Goal: Information Seeking & Learning: Learn about a topic

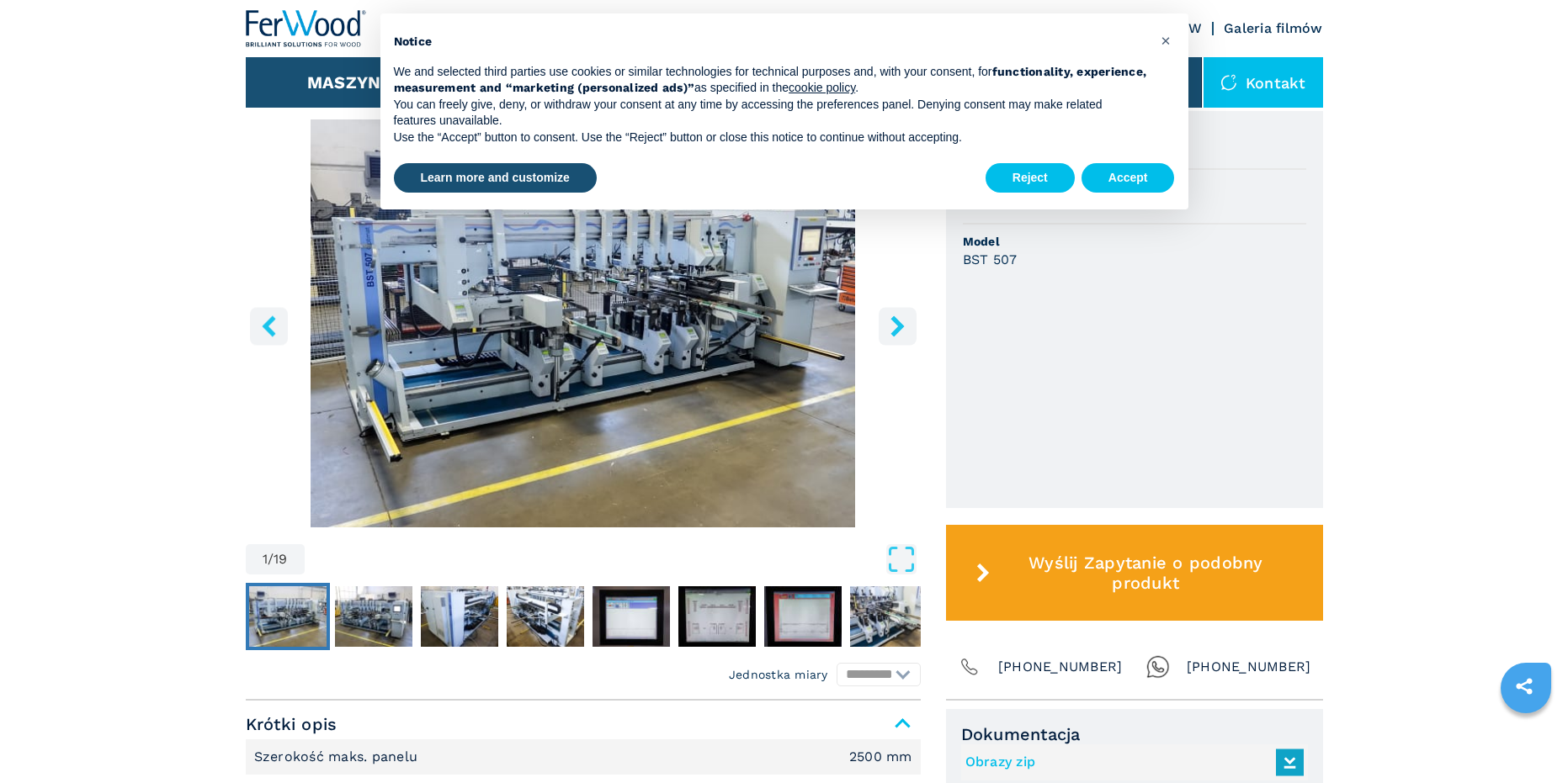
click at [605, 366] on img "Go to Slide 1" at bounding box center [583, 323] width 675 height 408
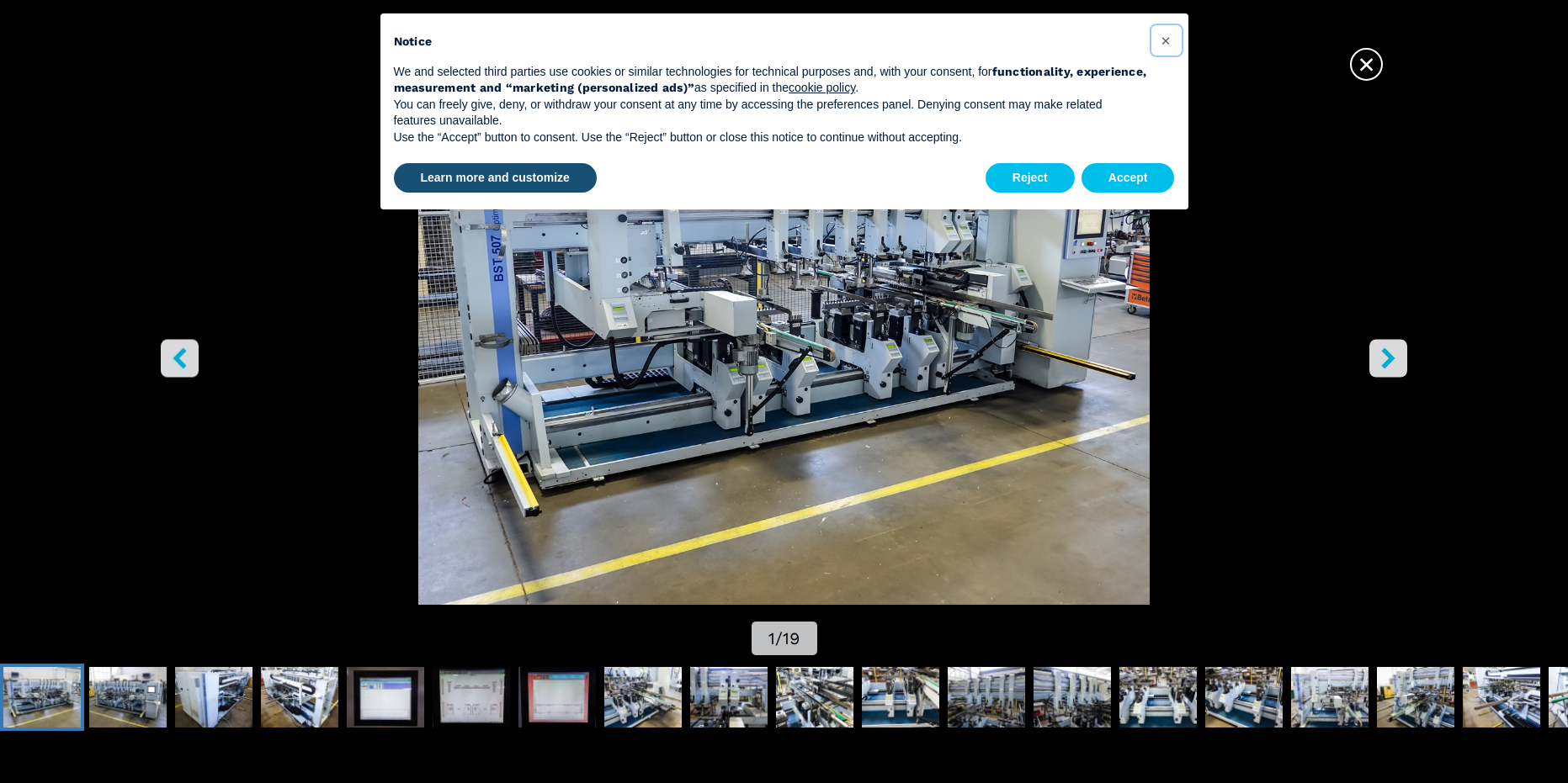
click at [1165, 37] on span "×" at bounding box center [1165, 41] width 10 height 20
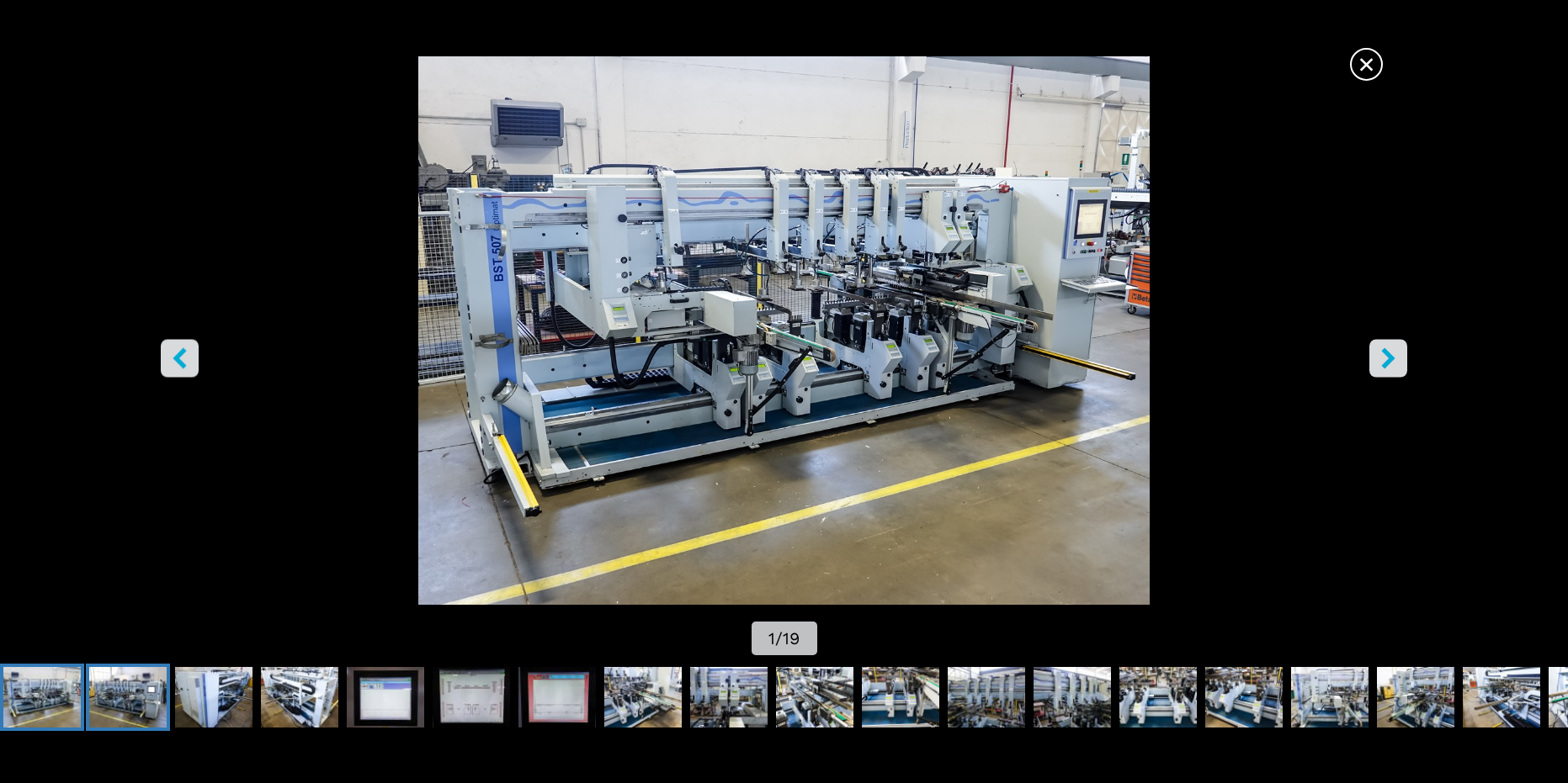
click at [144, 686] on img "Go to Slide 2" at bounding box center [128, 698] width 78 height 61
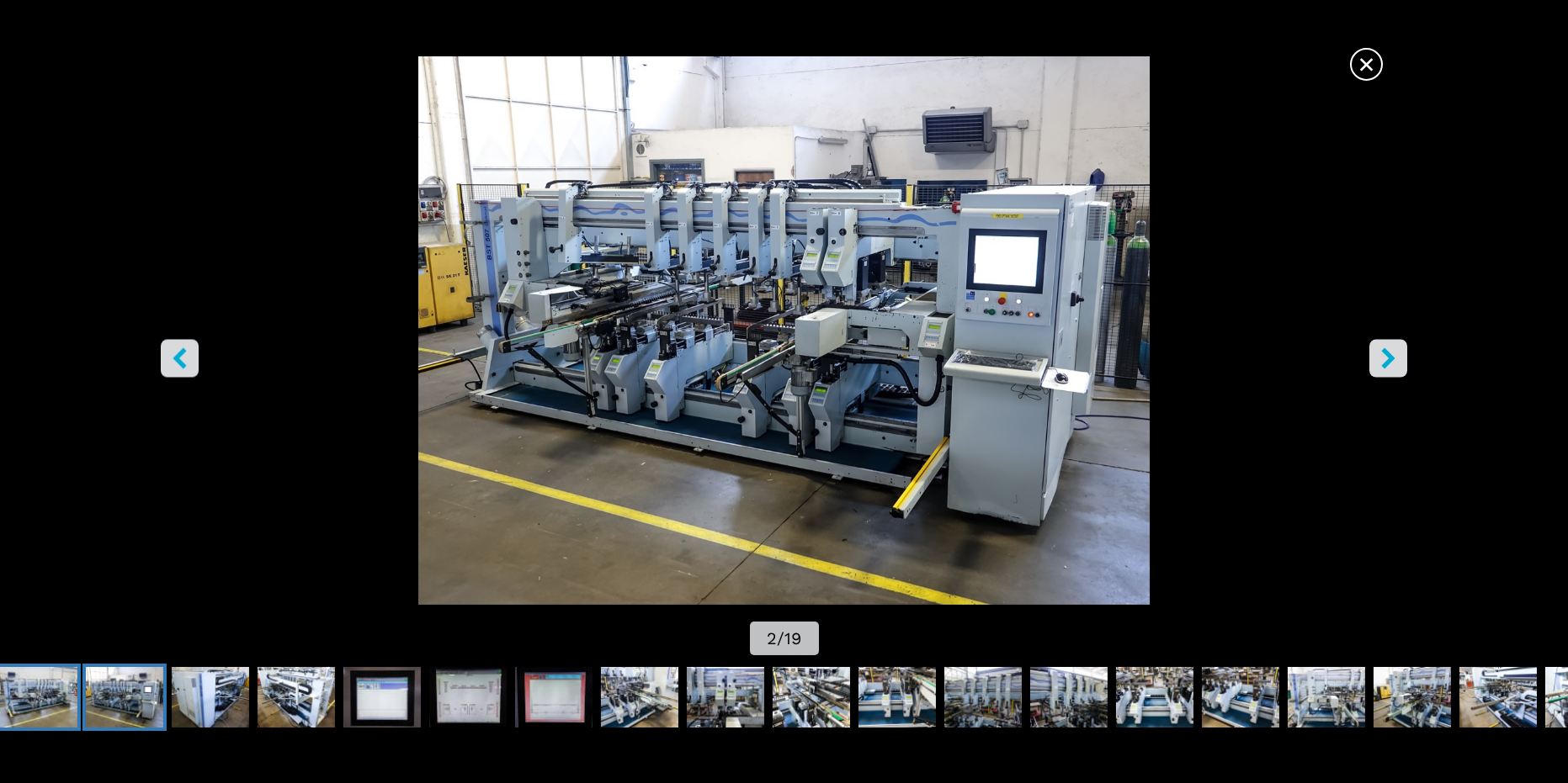
click at [58, 693] on img "Go to Slide 1" at bounding box center [39, 698] width 78 height 61
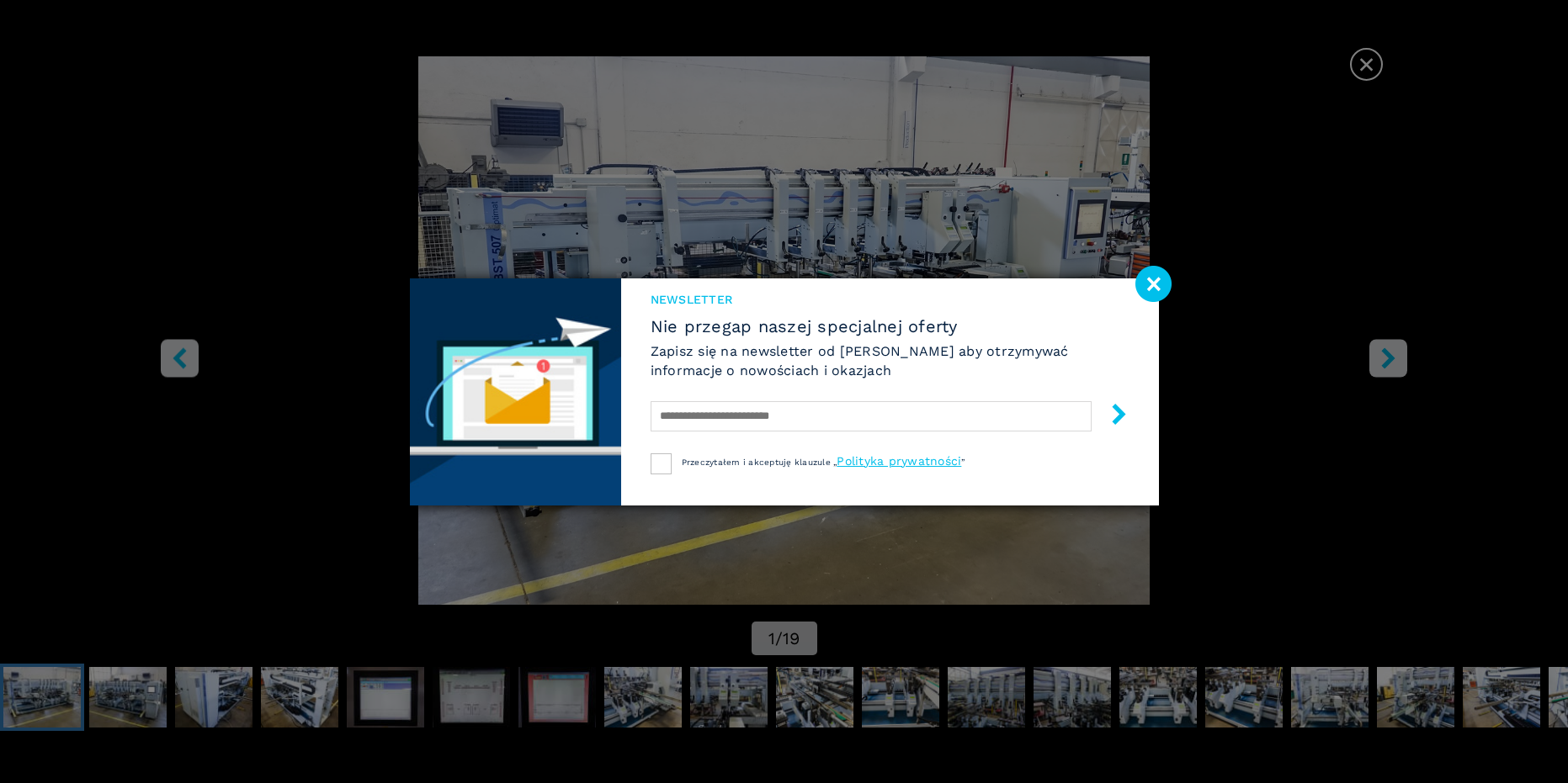
click at [1151, 278] on image at bounding box center [1152, 283] width 36 height 36
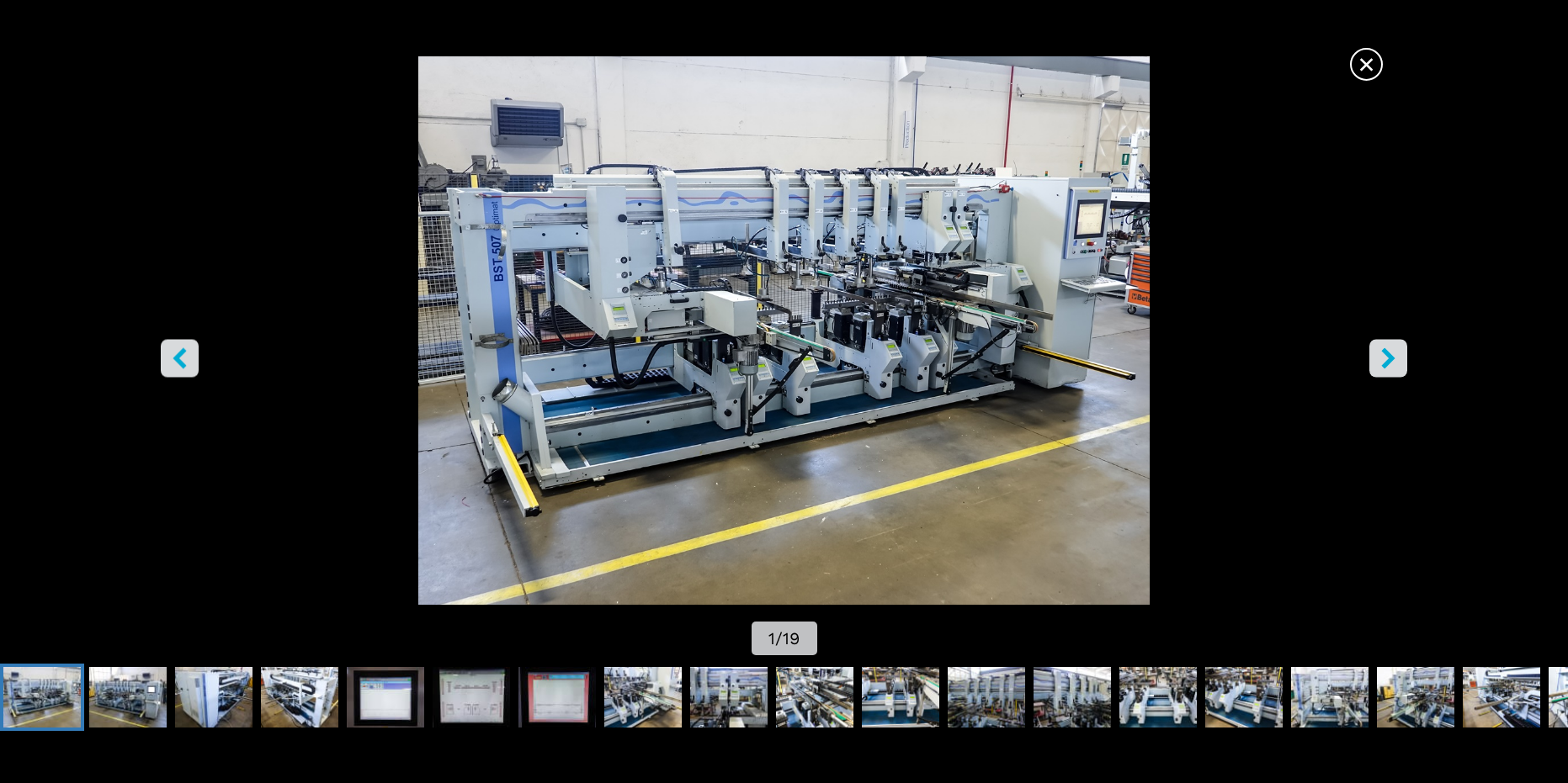
click at [1369, 62] on span "×" at bounding box center [1367, 61] width 30 height 30
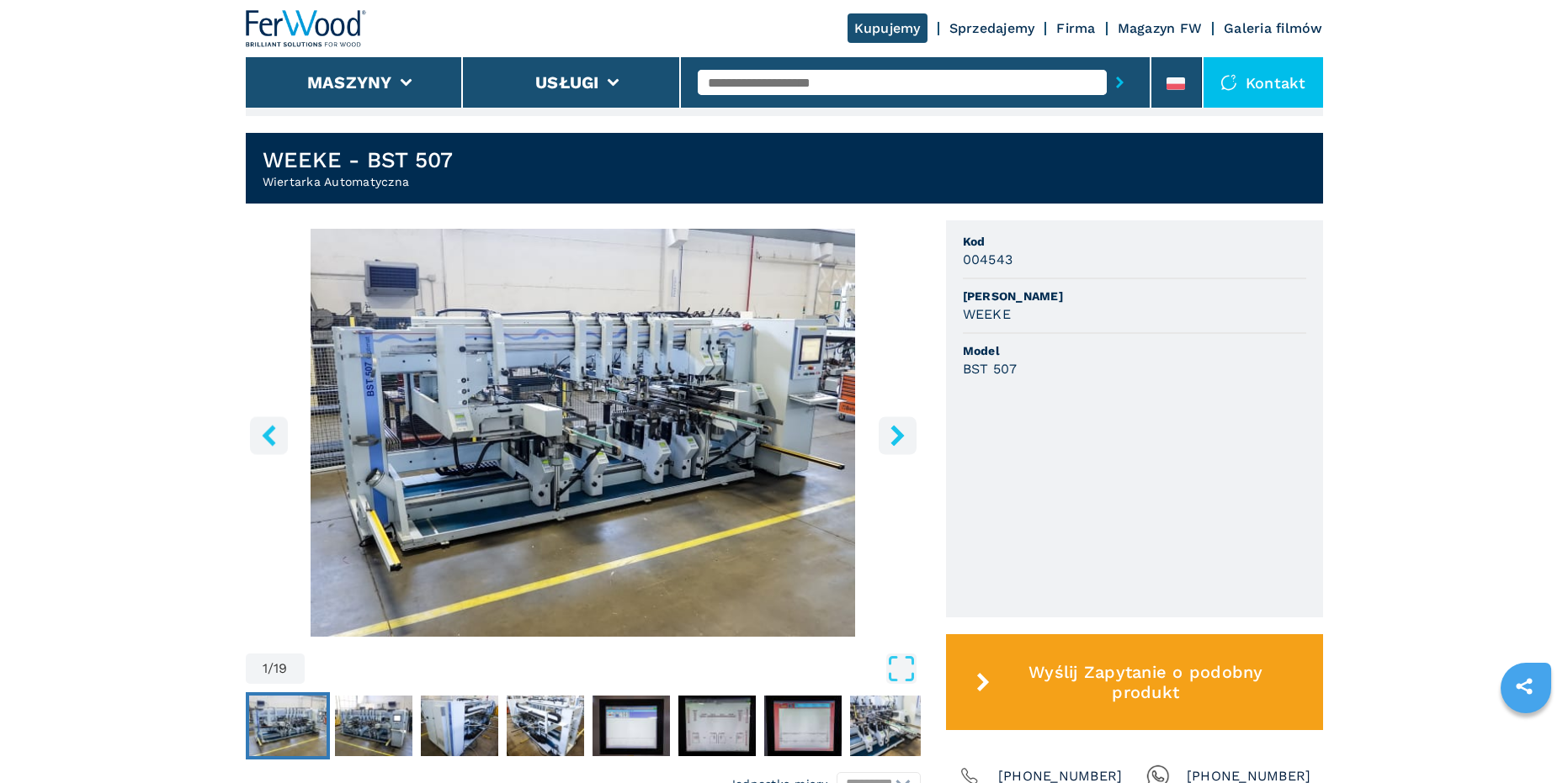
scroll to position [421, 0]
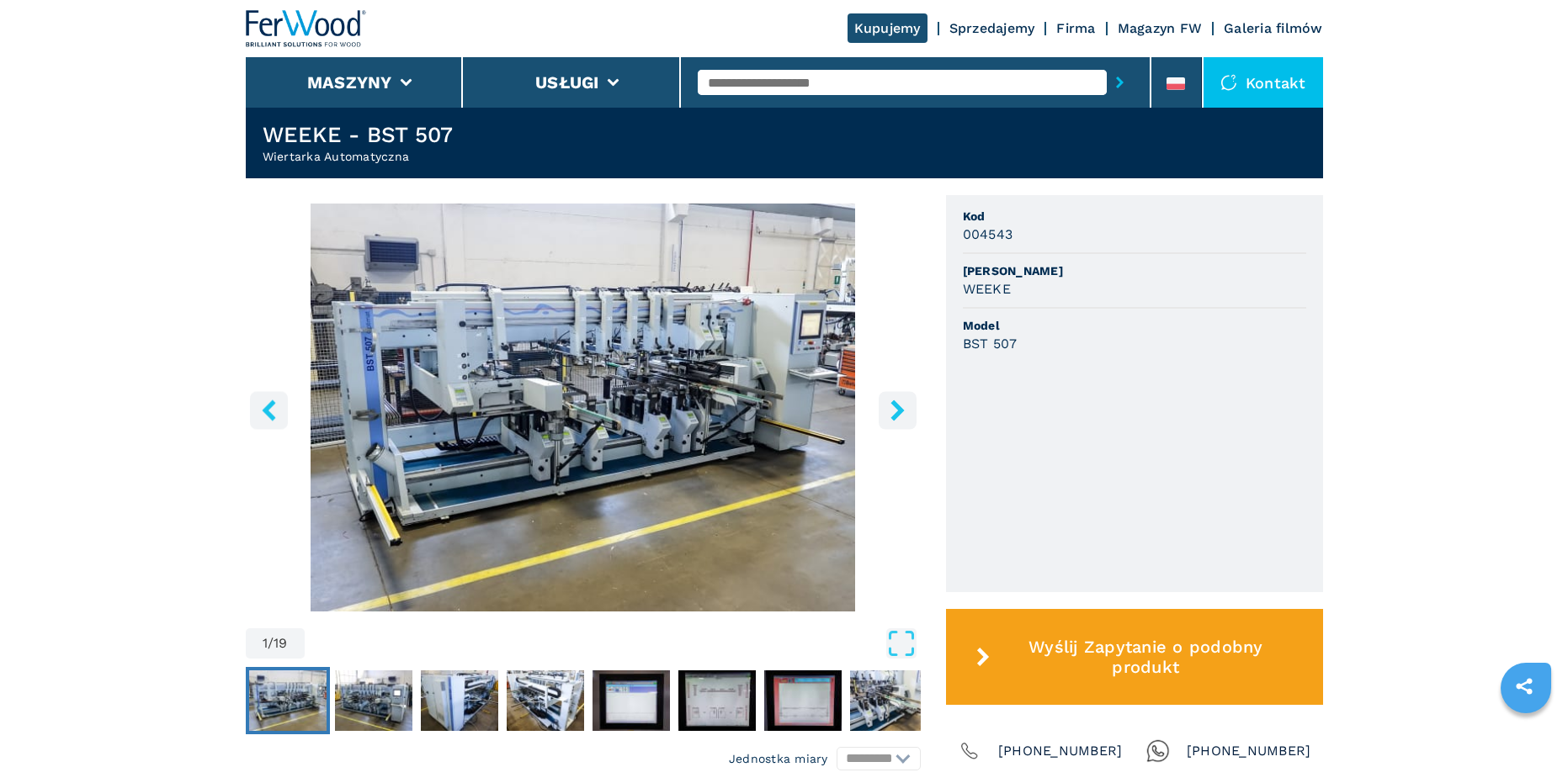
click at [533, 390] on img "Go to Slide 1" at bounding box center [583, 408] width 675 height 408
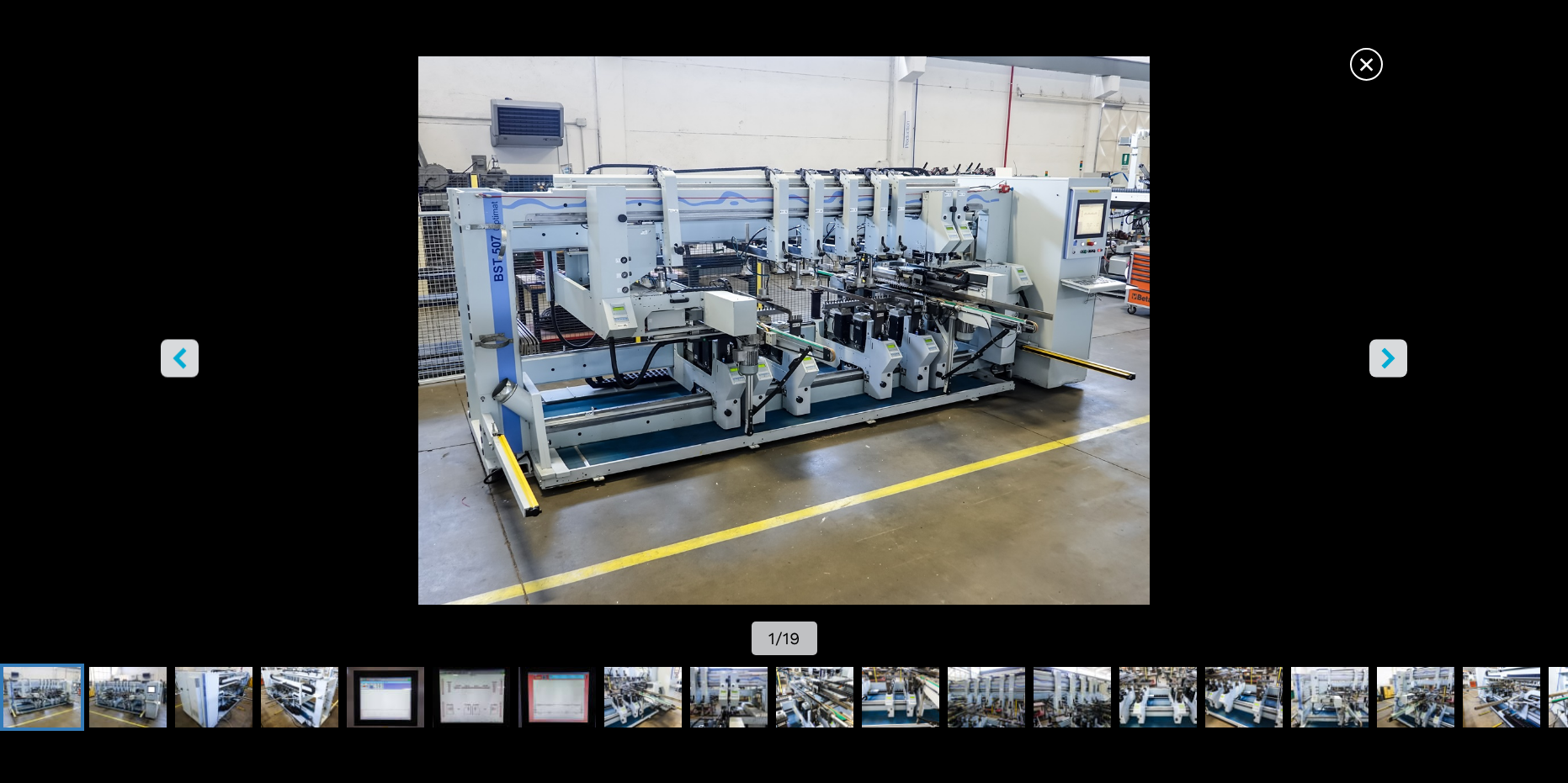
click at [1406, 347] on button "right-button" at bounding box center [1388, 357] width 38 height 38
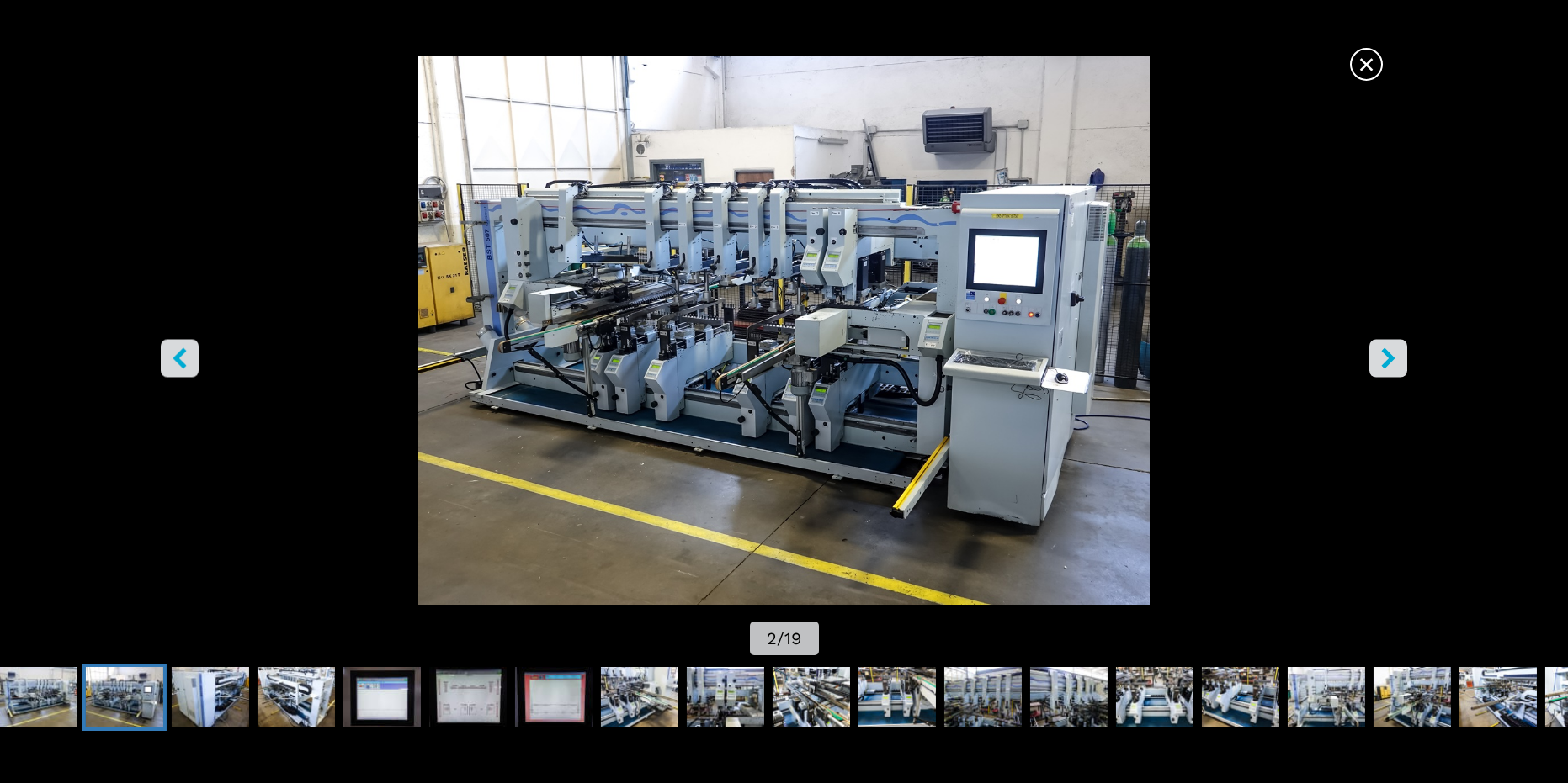
click at [1396, 348] on icon "right-button" at bounding box center [1388, 357] width 21 height 21
click at [1394, 348] on icon "right-button" at bounding box center [1388, 357] width 21 height 21
click at [1389, 353] on icon "right-button" at bounding box center [1388, 357] width 14 height 21
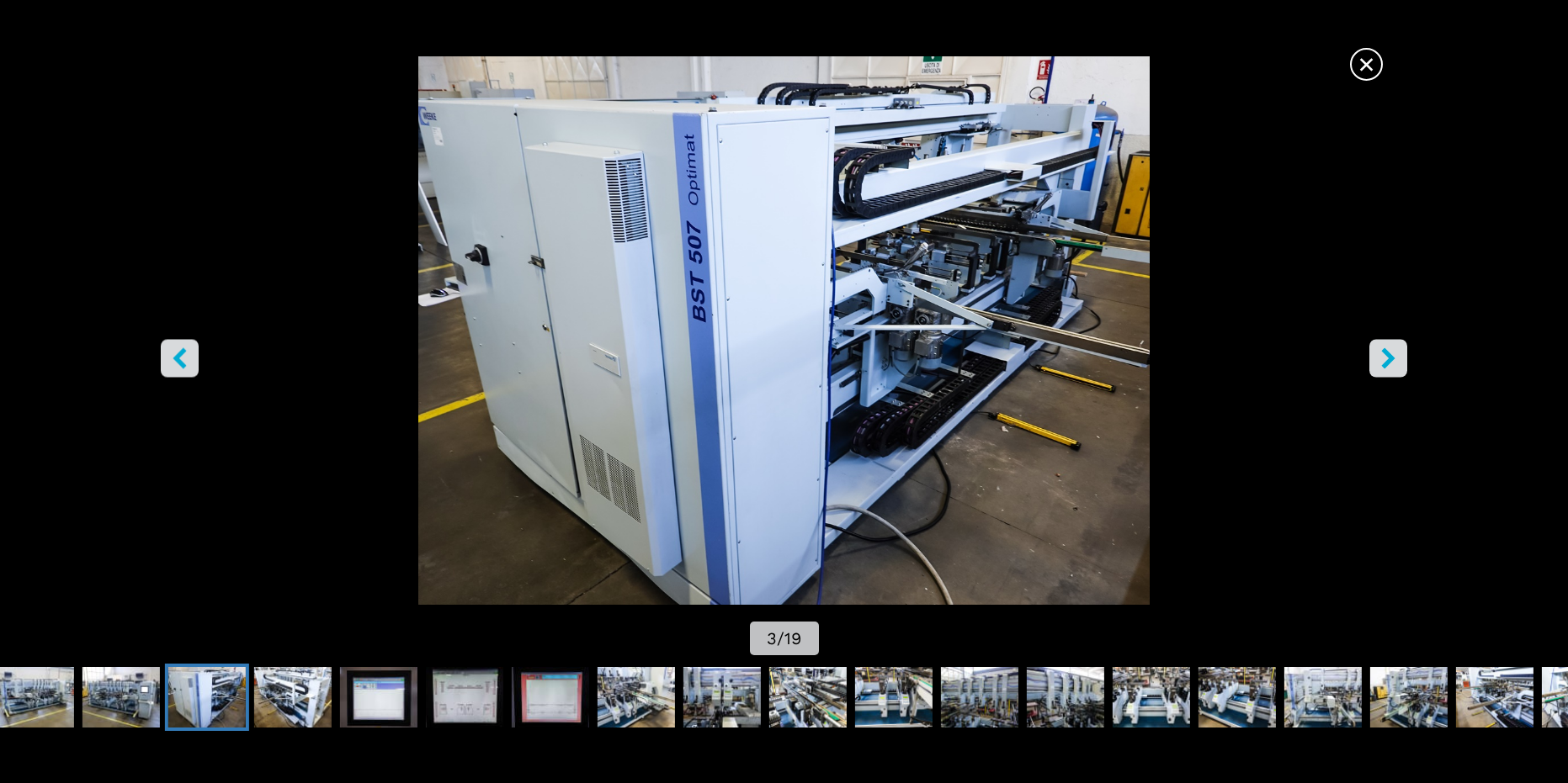
click at [1389, 353] on icon "right-button" at bounding box center [1388, 357] width 14 height 21
click at [1390, 353] on icon "right-button" at bounding box center [1388, 357] width 21 height 21
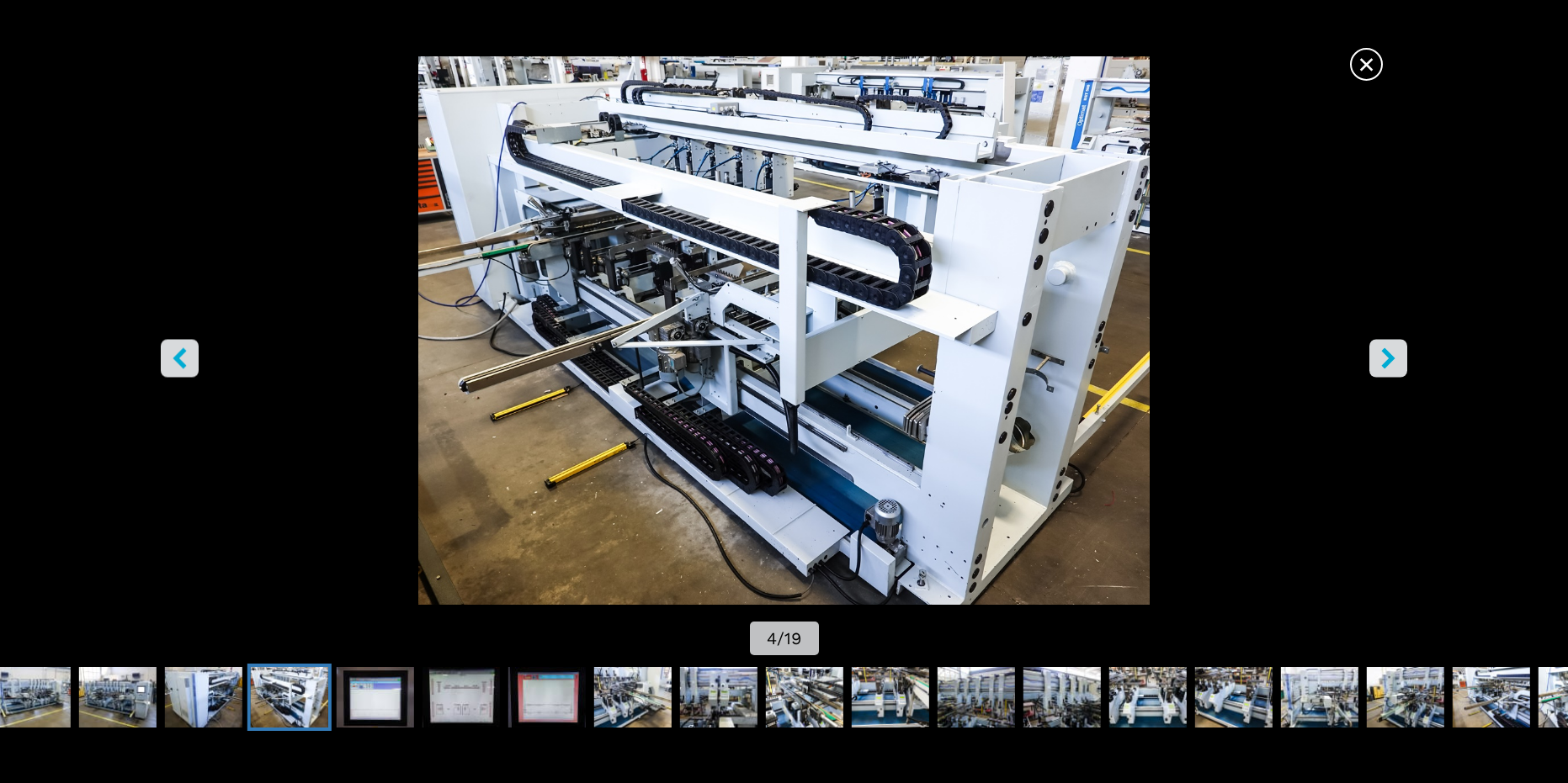
click at [1390, 353] on icon "right-button" at bounding box center [1388, 357] width 21 height 21
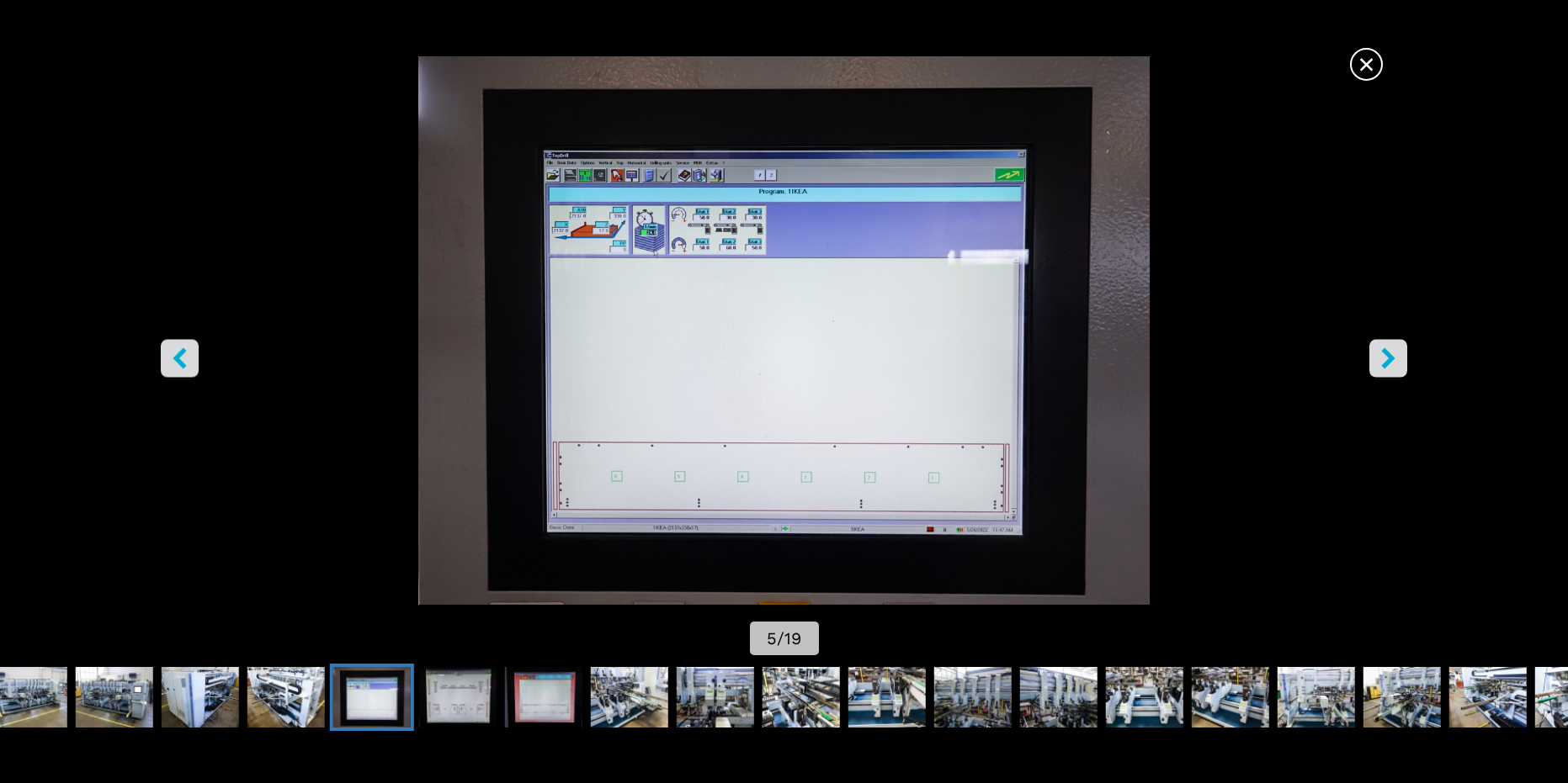
click at [1391, 349] on icon "right-button" at bounding box center [1388, 357] width 21 height 21
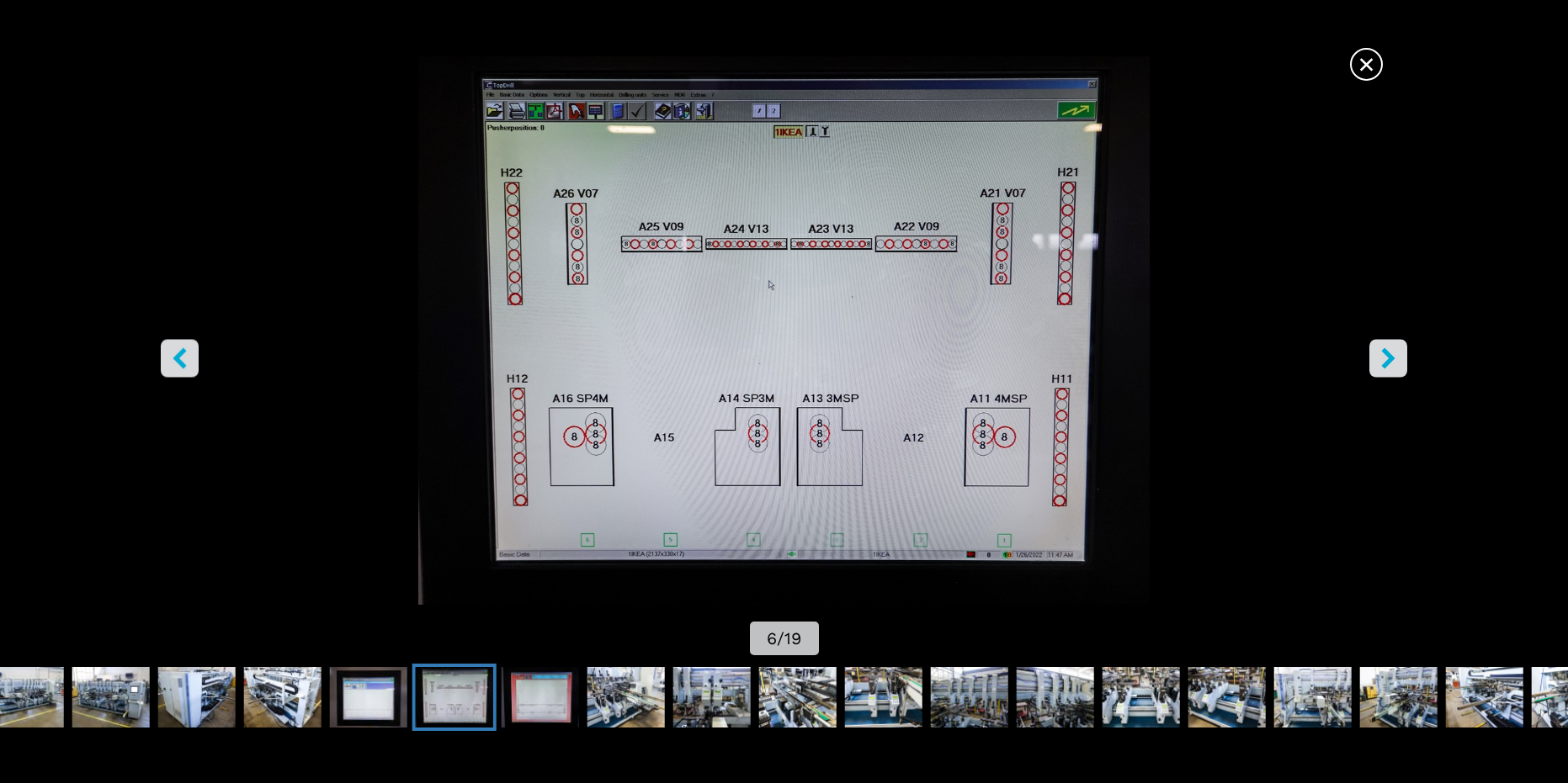
click at [1391, 346] on button "right-button" at bounding box center [1388, 357] width 38 height 38
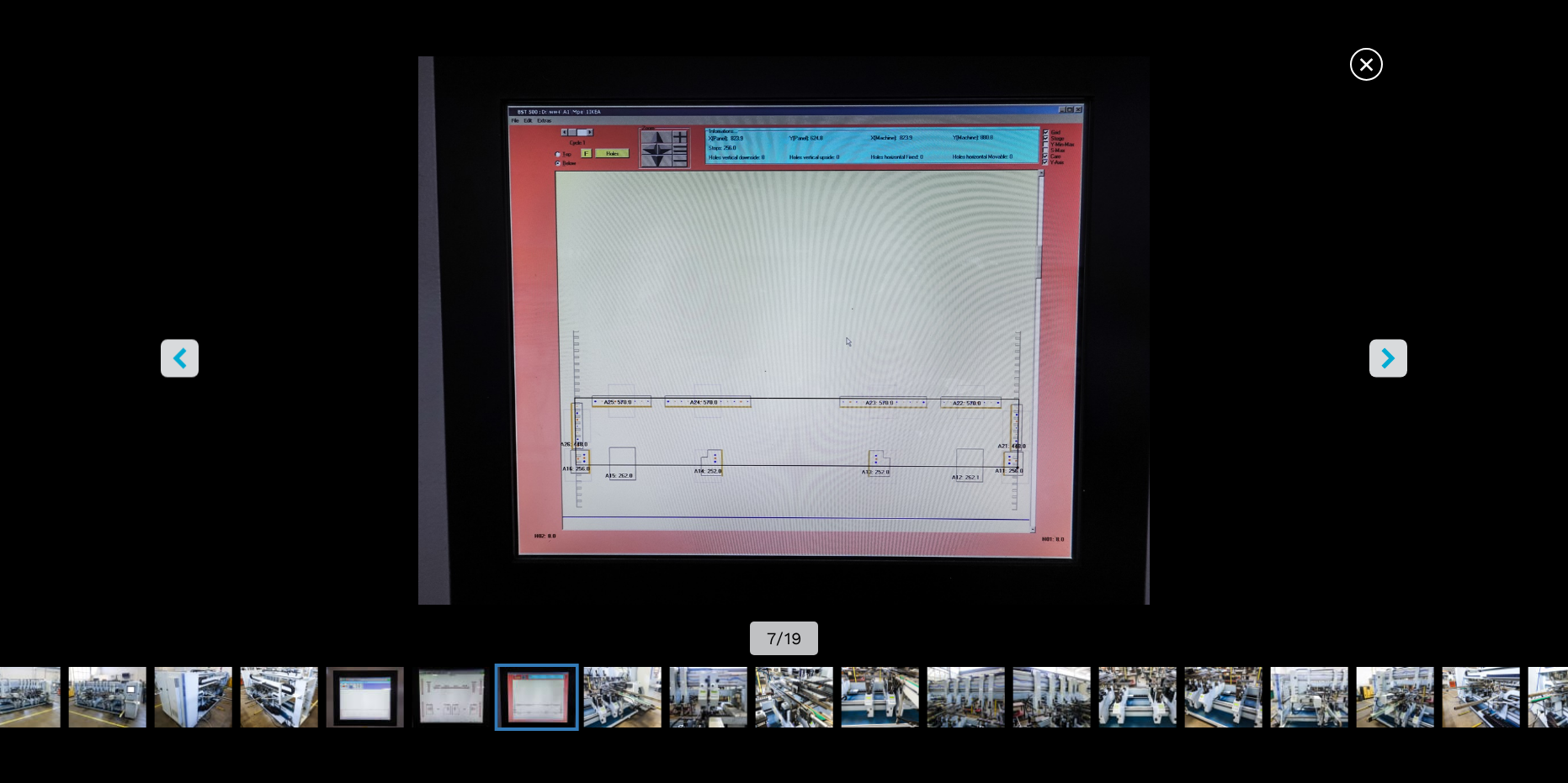
click at [1393, 346] on button "right-button" at bounding box center [1388, 357] width 38 height 38
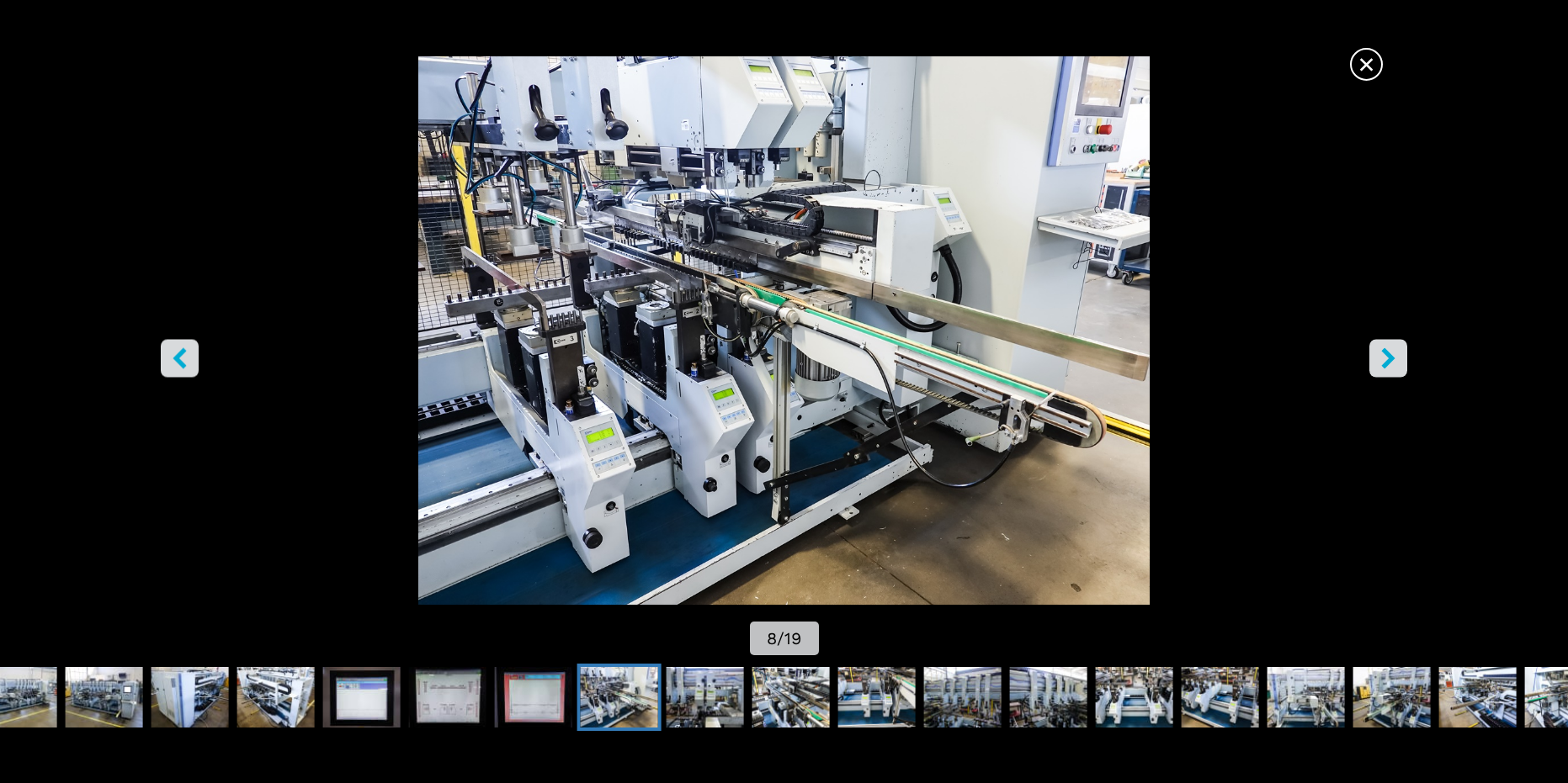
click at [1393, 346] on button "right-button" at bounding box center [1388, 357] width 38 height 38
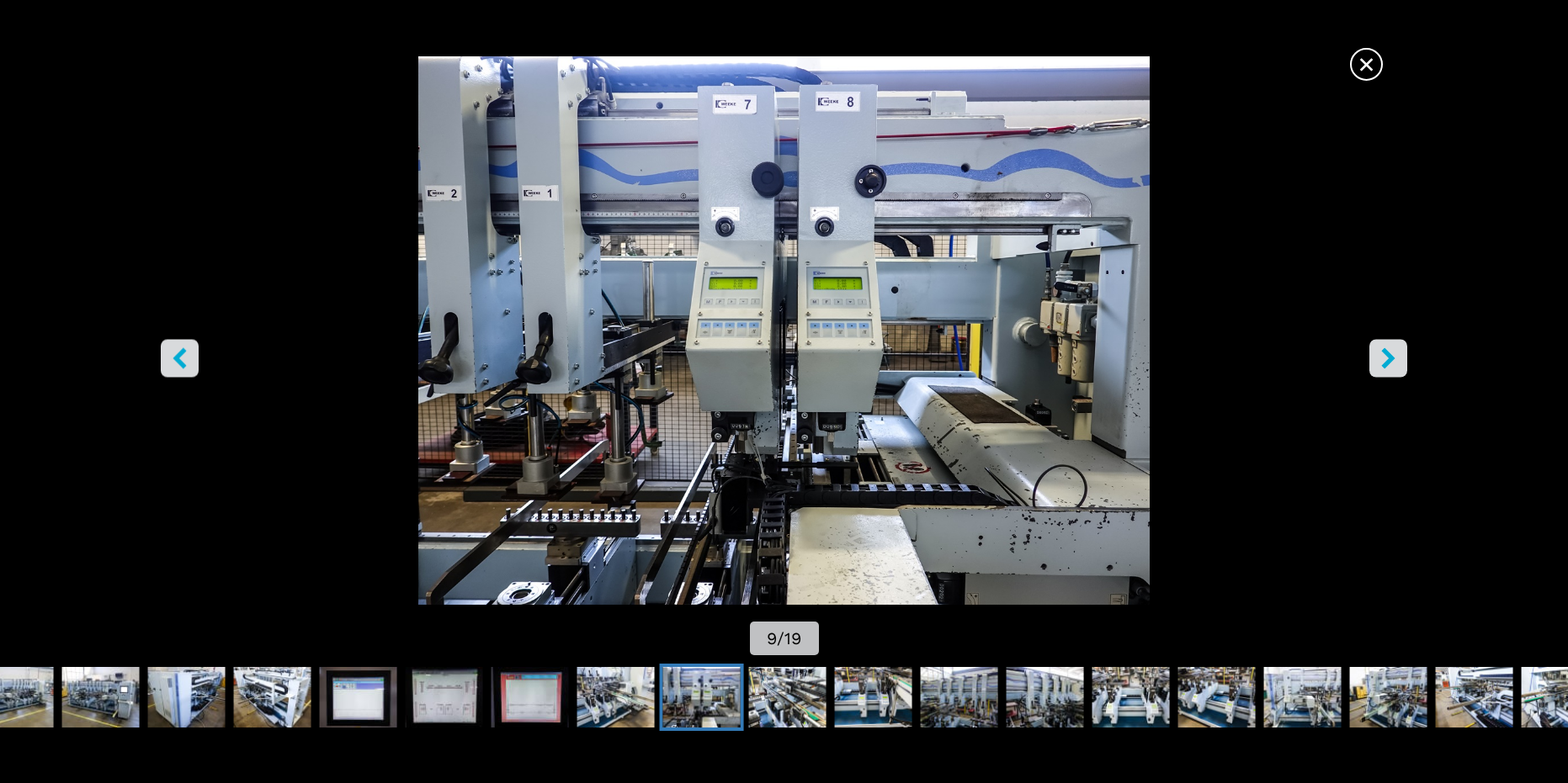
click at [1393, 346] on button "right-button" at bounding box center [1388, 357] width 38 height 38
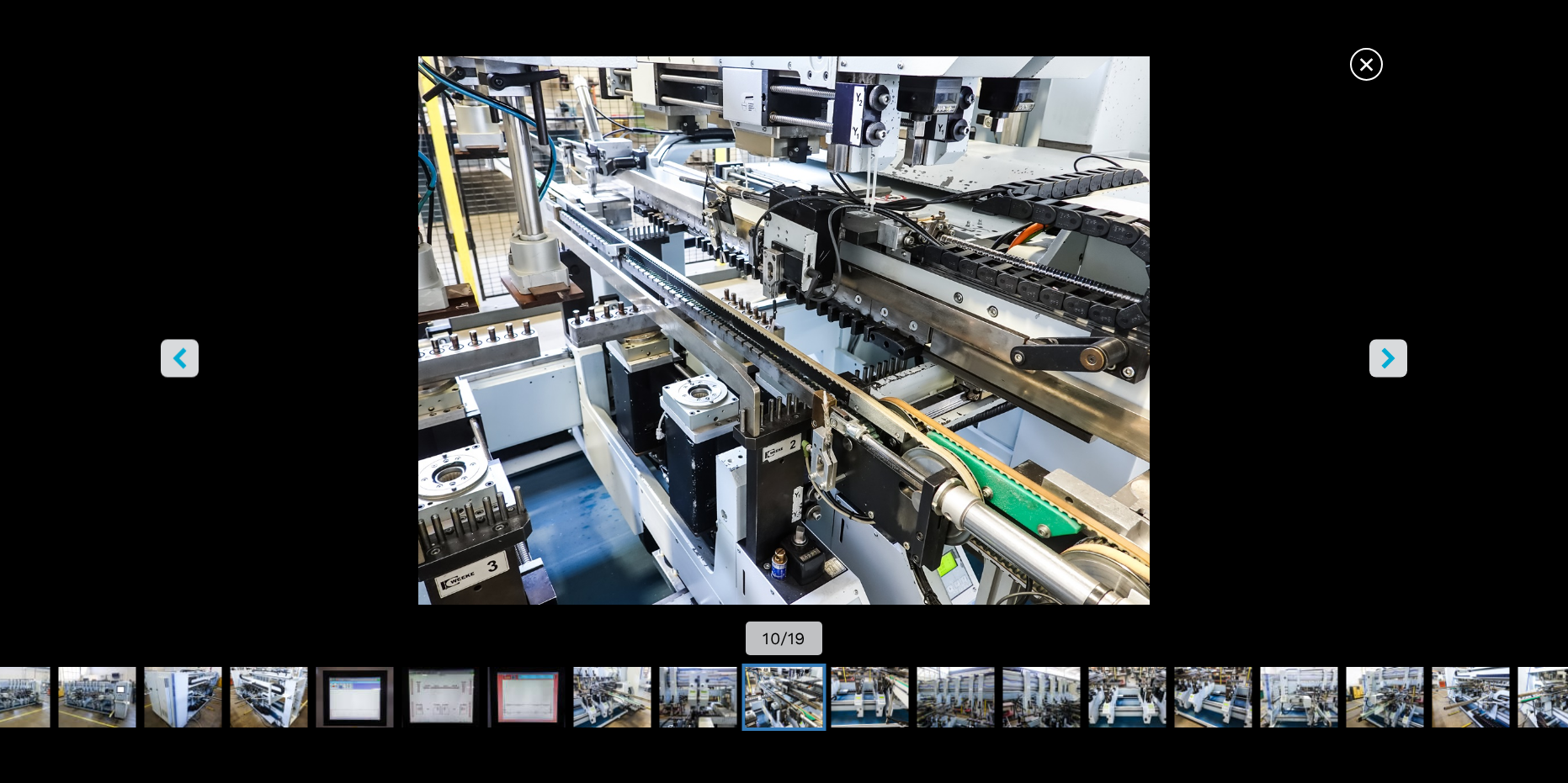
click at [1393, 346] on button "right-button" at bounding box center [1388, 357] width 38 height 38
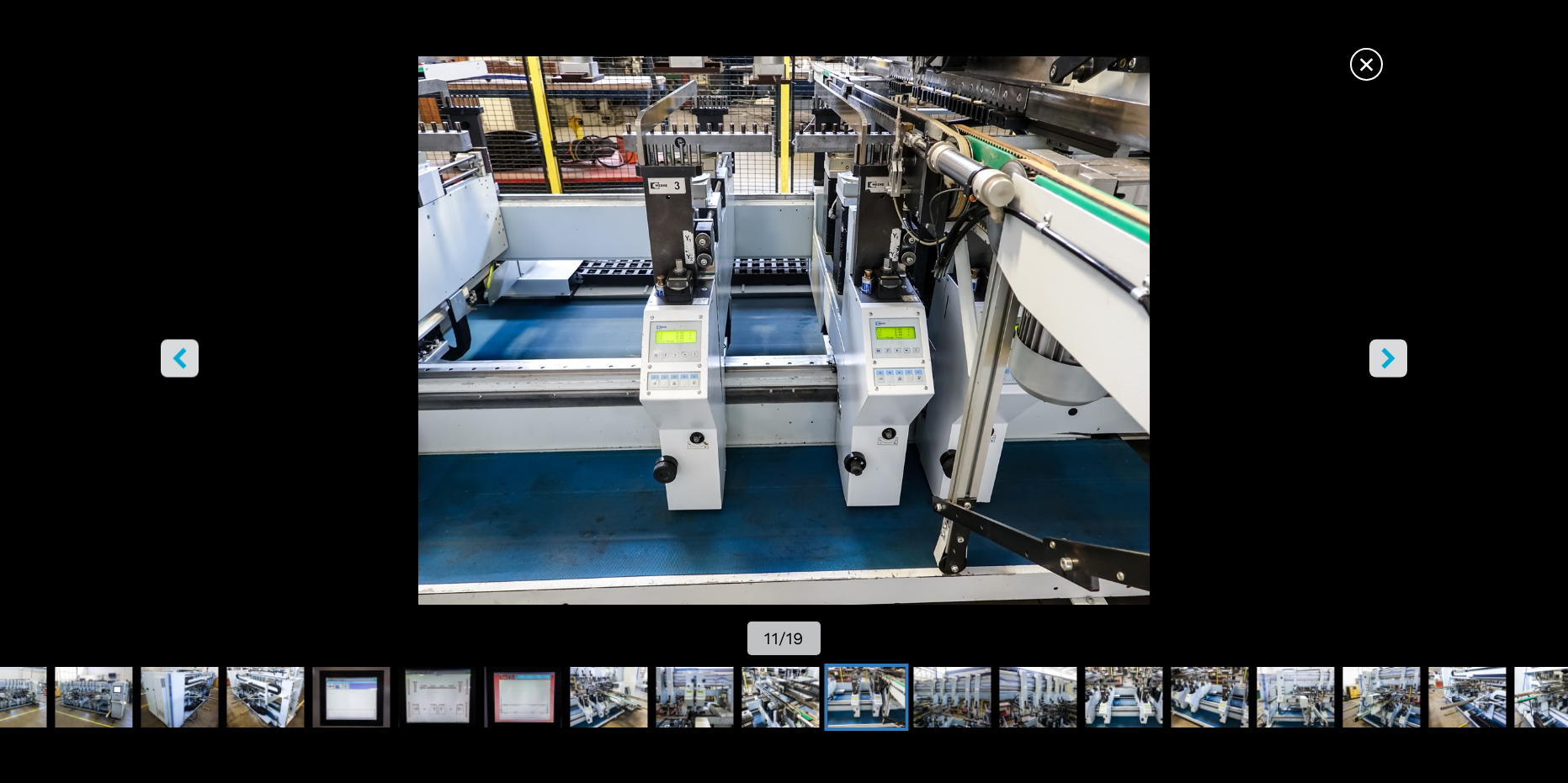
click at [1394, 344] on button "right-button" at bounding box center [1388, 357] width 38 height 38
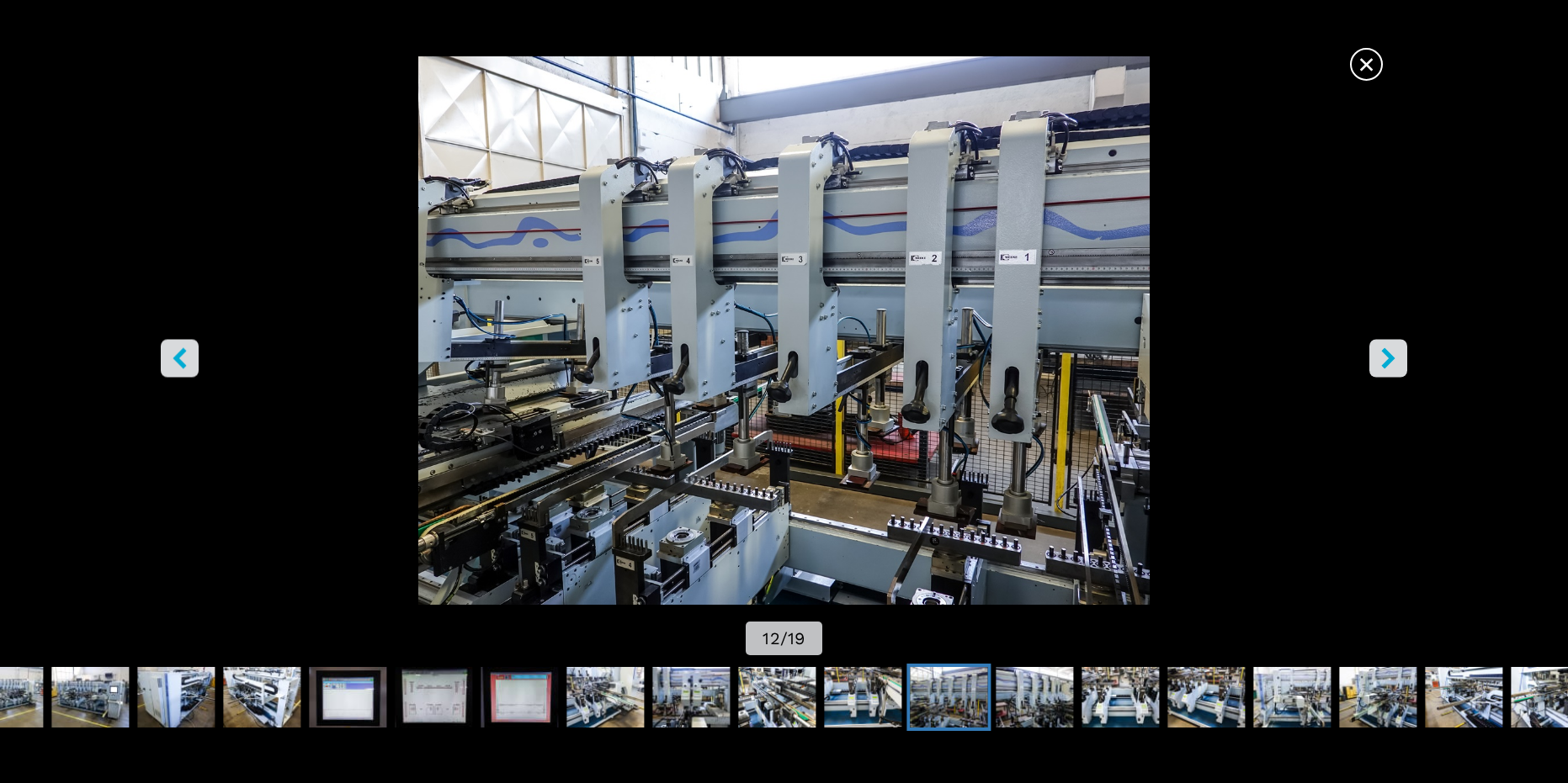
click at [1393, 344] on button "right-button" at bounding box center [1388, 357] width 38 height 38
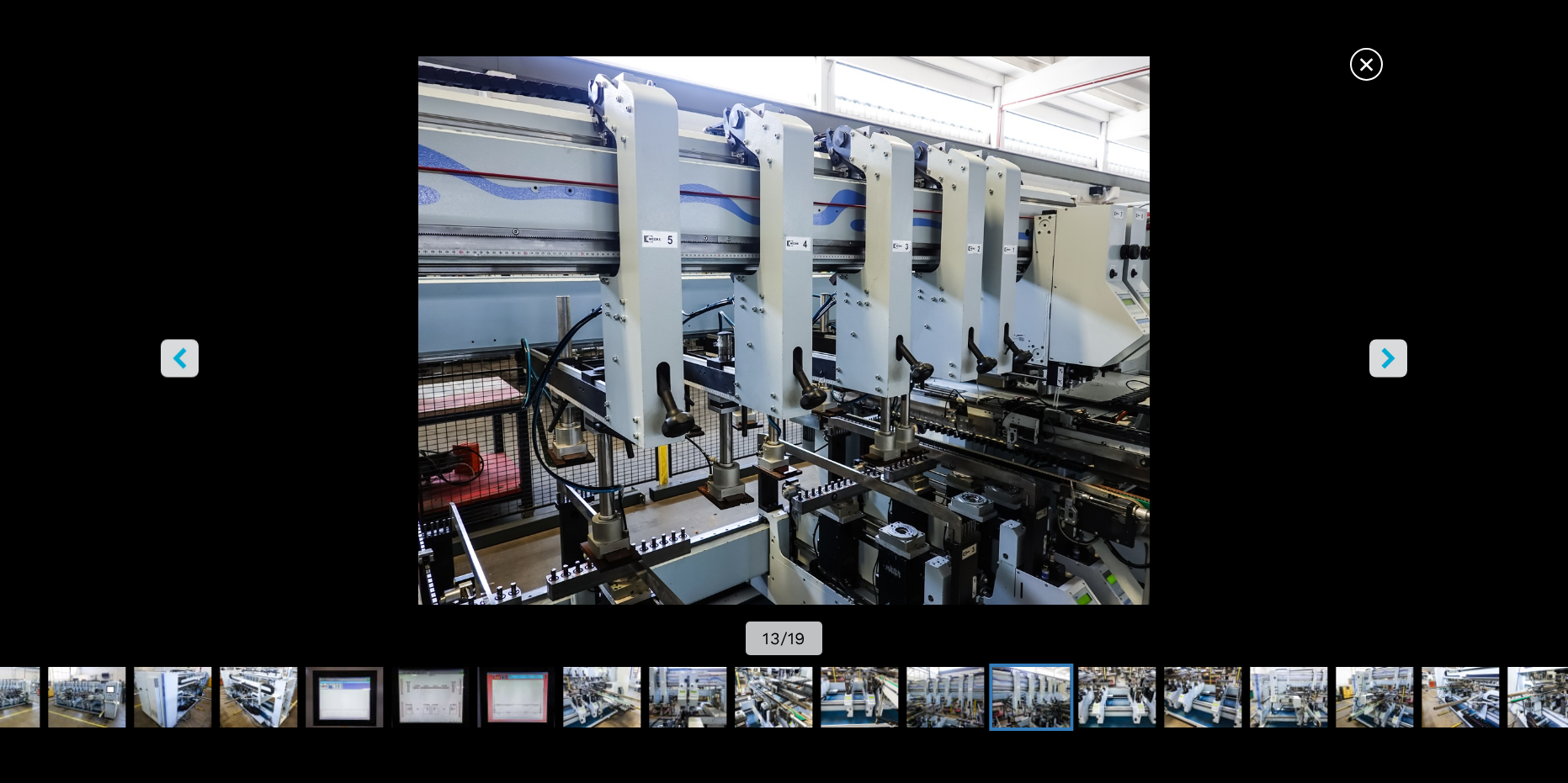
click at [1393, 344] on button "right-button" at bounding box center [1388, 357] width 38 height 38
click at [1359, 699] on img "Go to Slide 17" at bounding box center [1374, 698] width 78 height 61
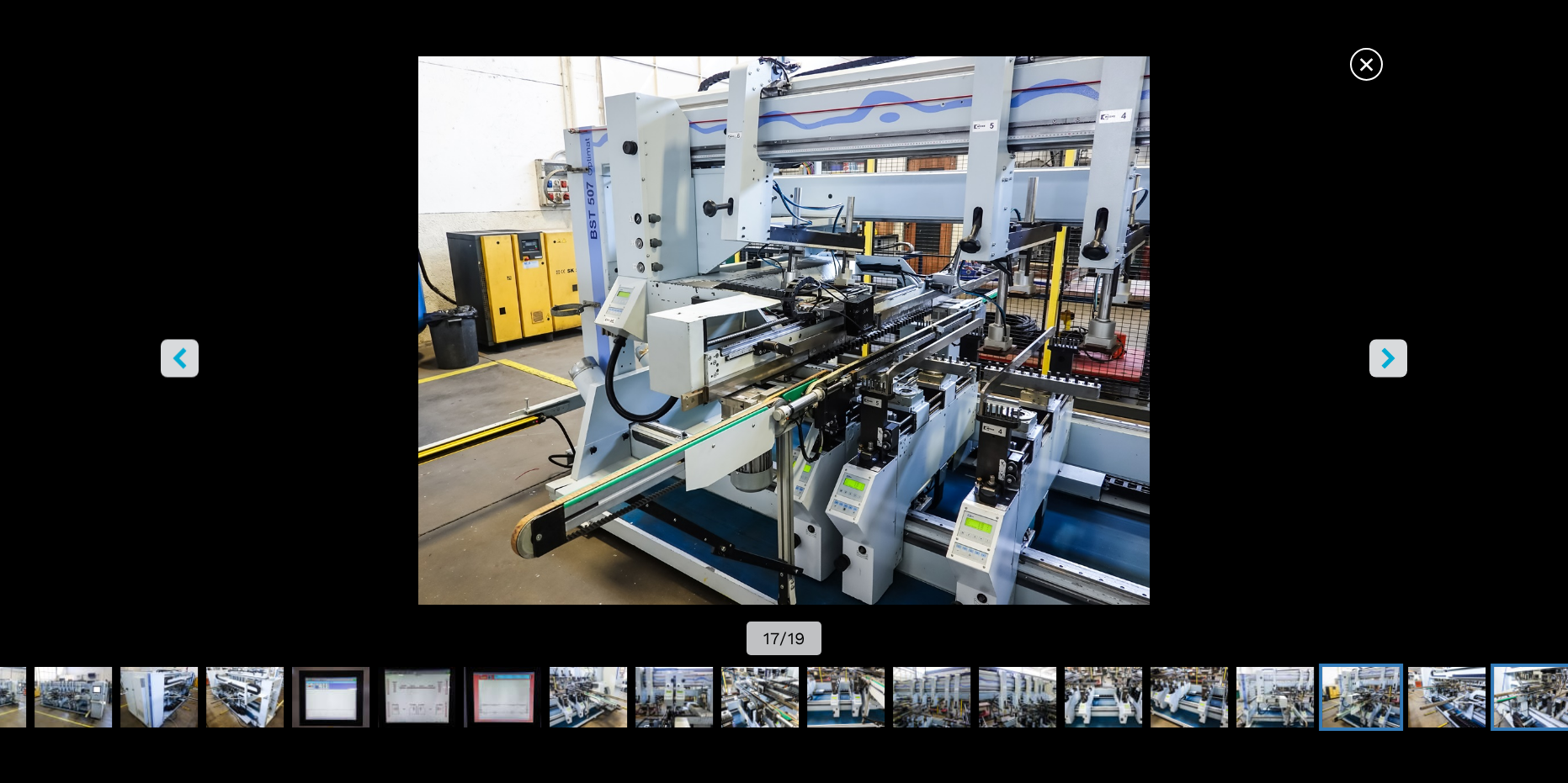
click at [1529, 691] on img "Go to Slide 19" at bounding box center [1533, 698] width 78 height 61
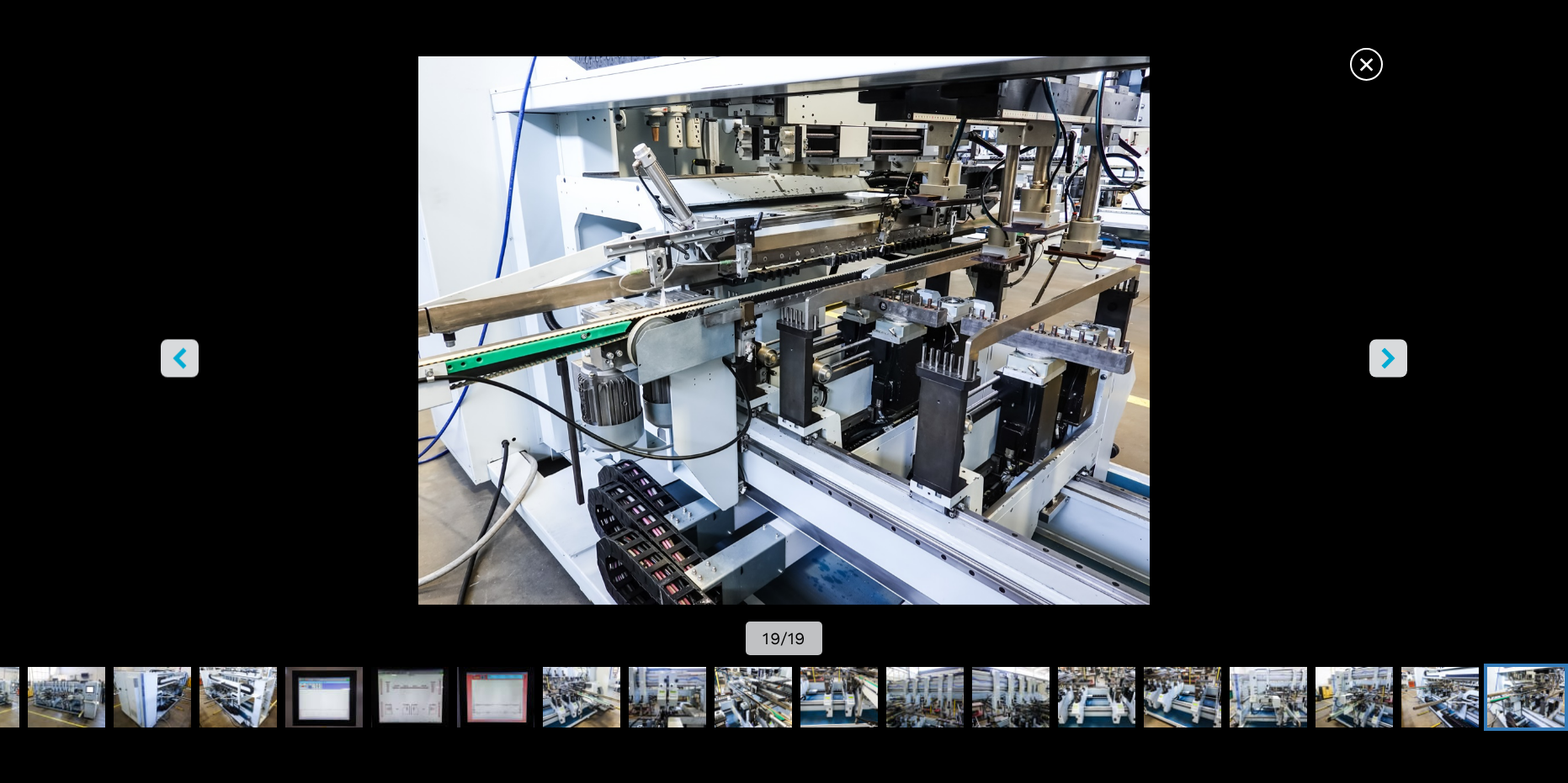
scroll to position [337, 0]
click at [42, 683] on img "Go to Slide 2" at bounding box center [66, 698] width 78 height 61
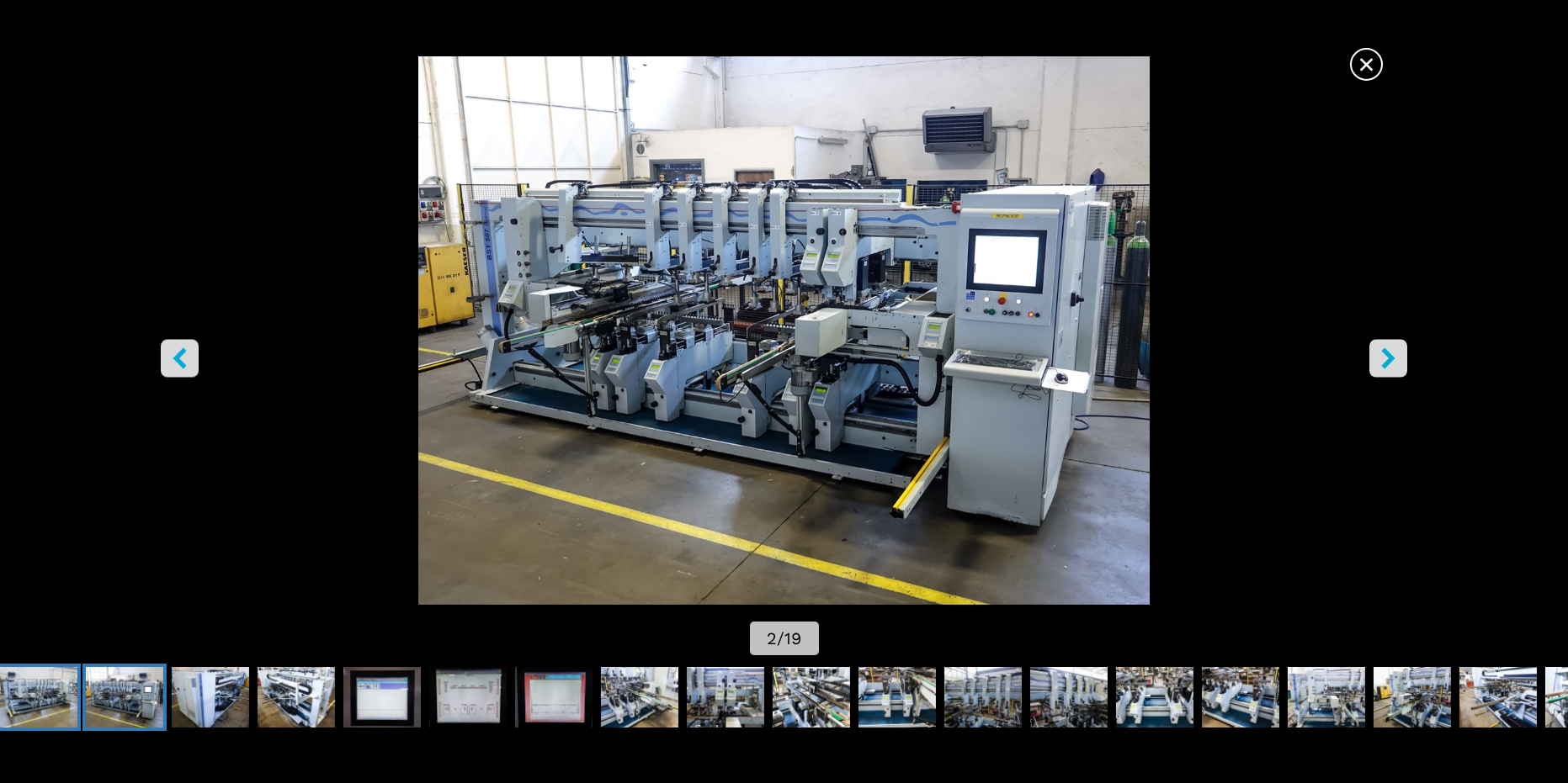
click at [57, 685] on img "Go to Slide 1" at bounding box center [39, 698] width 78 height 61
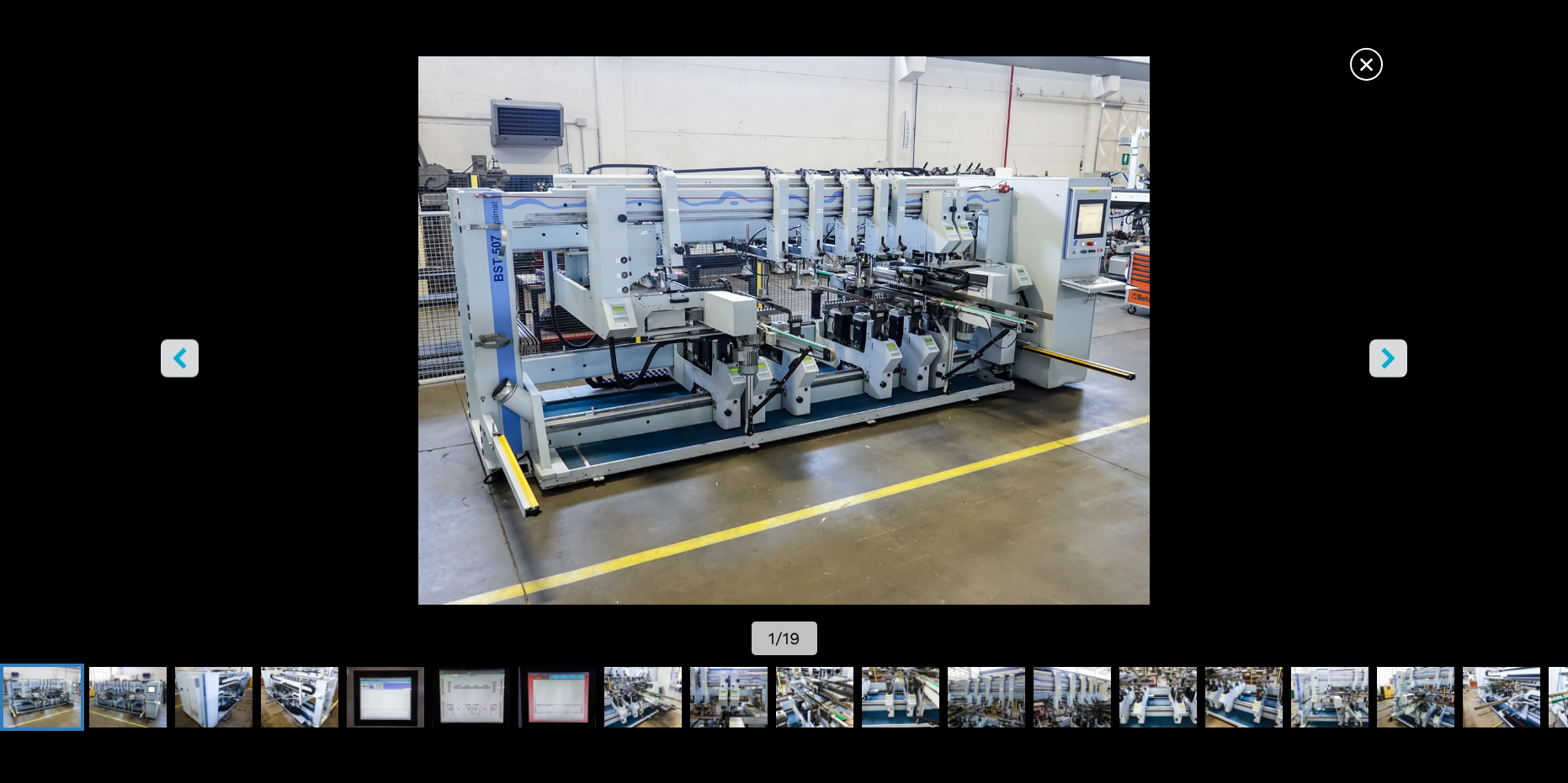
click at [764, 313] on img "Go to Slide 1" at bounding box center [784, 331] width 1411 height 548
click at [1396, 355] on icon "right-button" at bounding box center [1388, 357] width 21 height 21
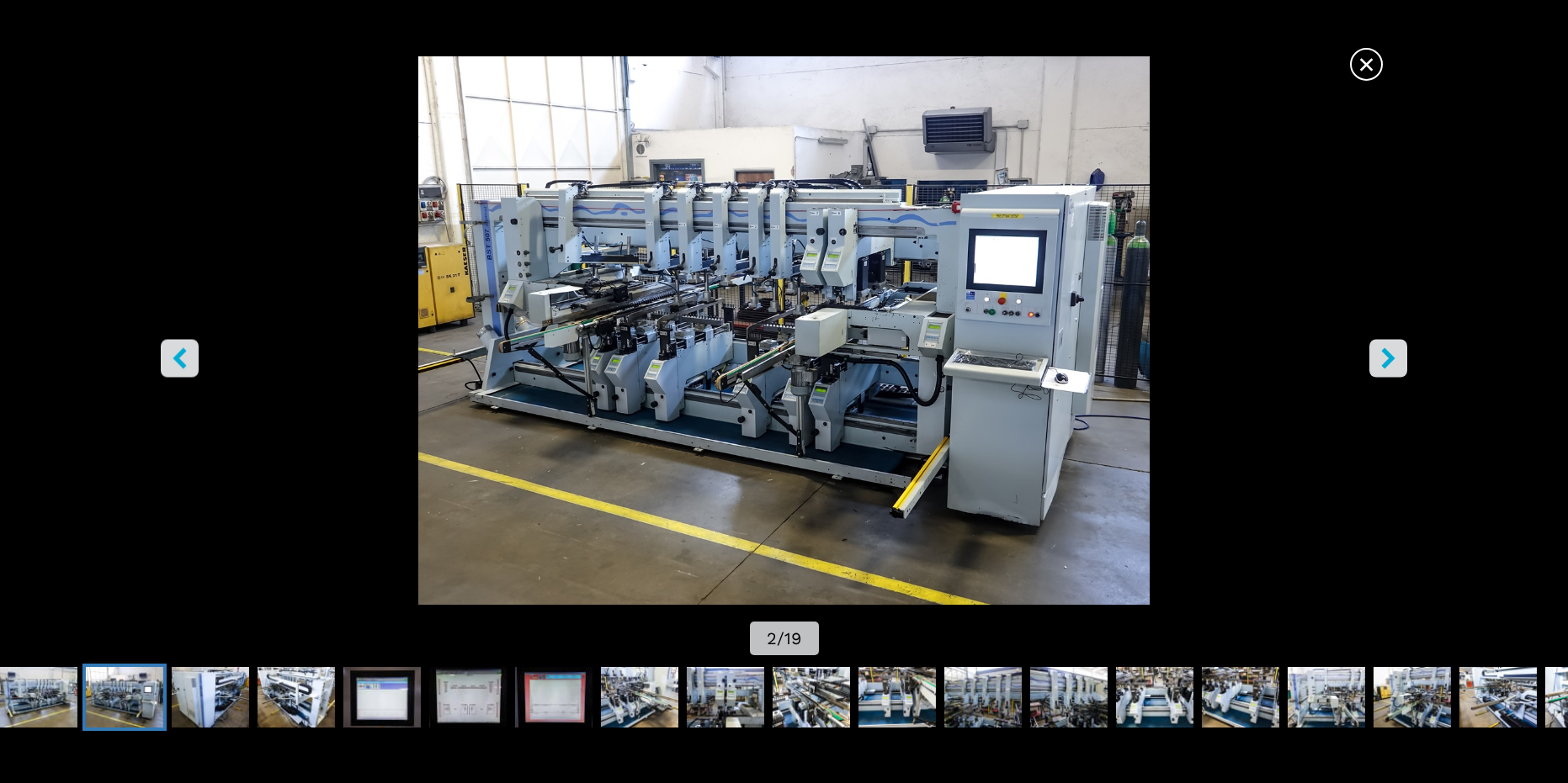
click at [1396, 355] on icon "right-button" at bounding box center [1388, 357] width 21 height 21
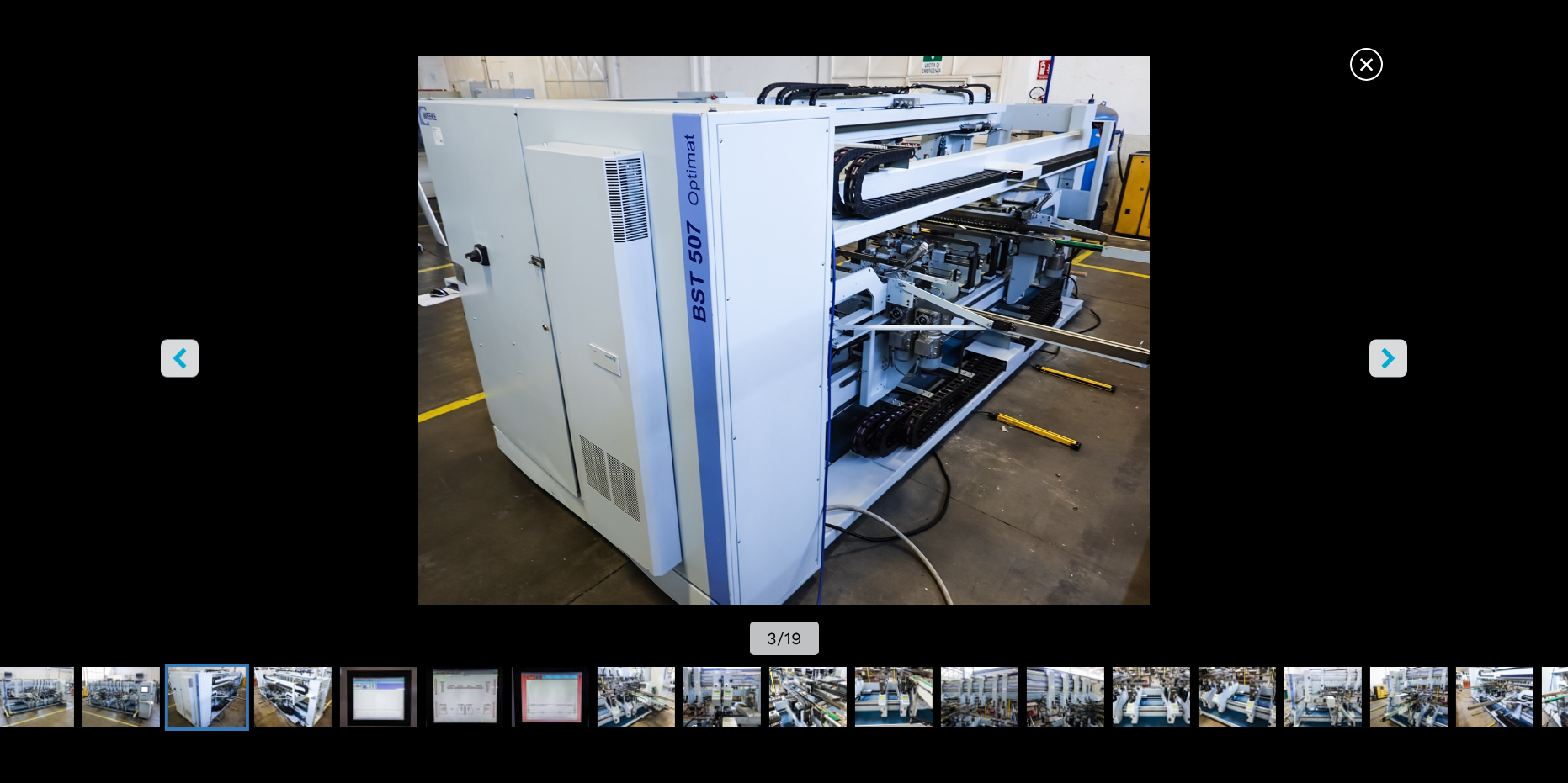
click at [1396, 355] on icon "right-button" at bounding box center [1388, 357] width 21 height 21
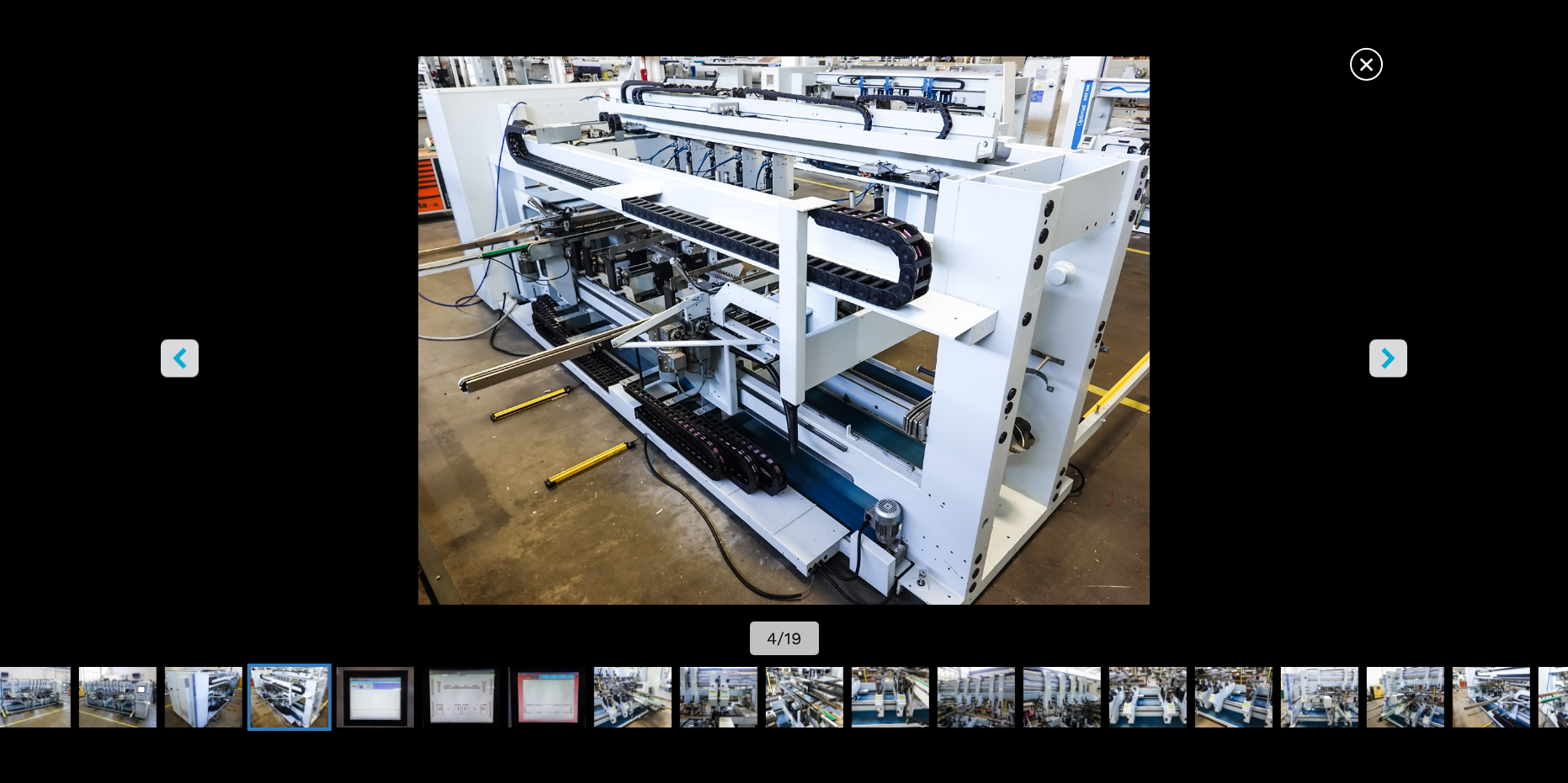
click at [1396, 355] on icon "right-button" at bounding box center [1388, 357] width 21 height 21
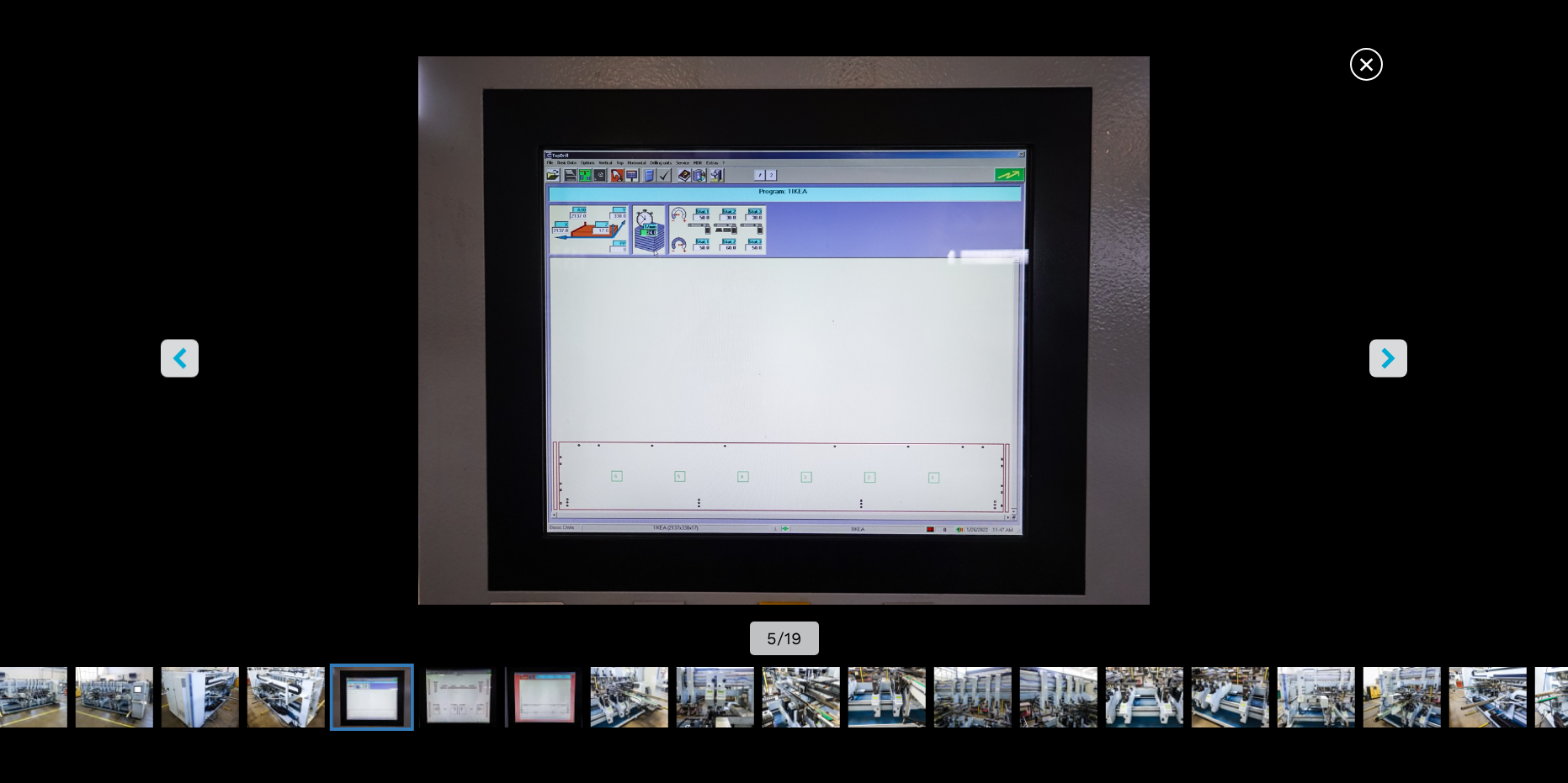
click at [186, 348] on icon "left-button" at bounding box center [179, 357] width 21 height 21
click at [186, 349] on icon "left-button" at bounding box center [179, 357] width 21 height 21
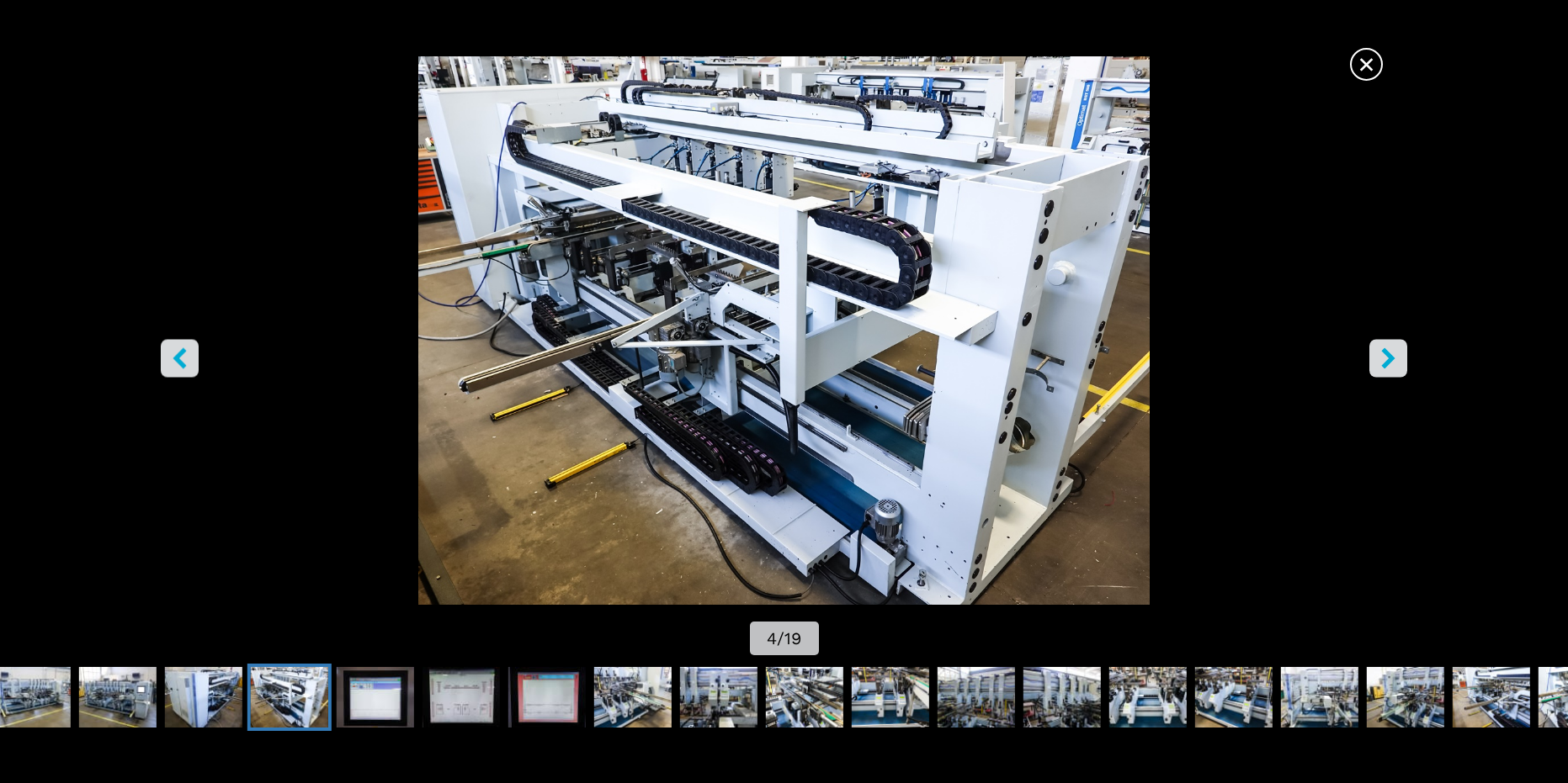
click at [186, 351] on icon "left-button" at bounding box center [180, 357] width 14 height 21
click at [185, 353] on icon "left-button" at bounding box center [180, 357] width 14 height 21
click at [183, 355] on icon "left-button" at bounding box center [179, 357] width 21 height 21
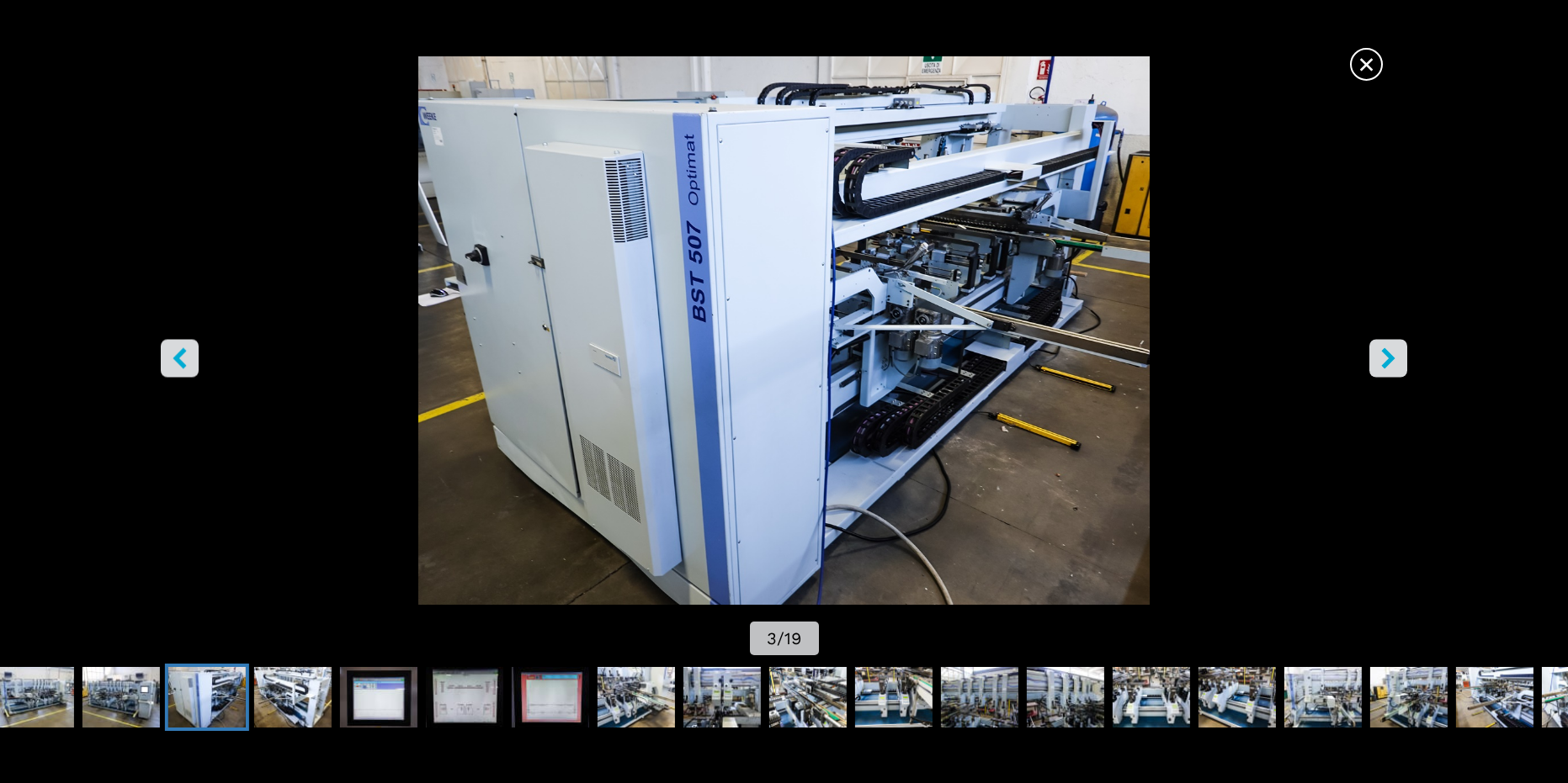
click at [175, 355] on icon "left-button" at bounding box center [179, 357] width 21 height 21
click at [178, 355] on icon "left-button" at bounding box center [179, 357] width 21 height 21
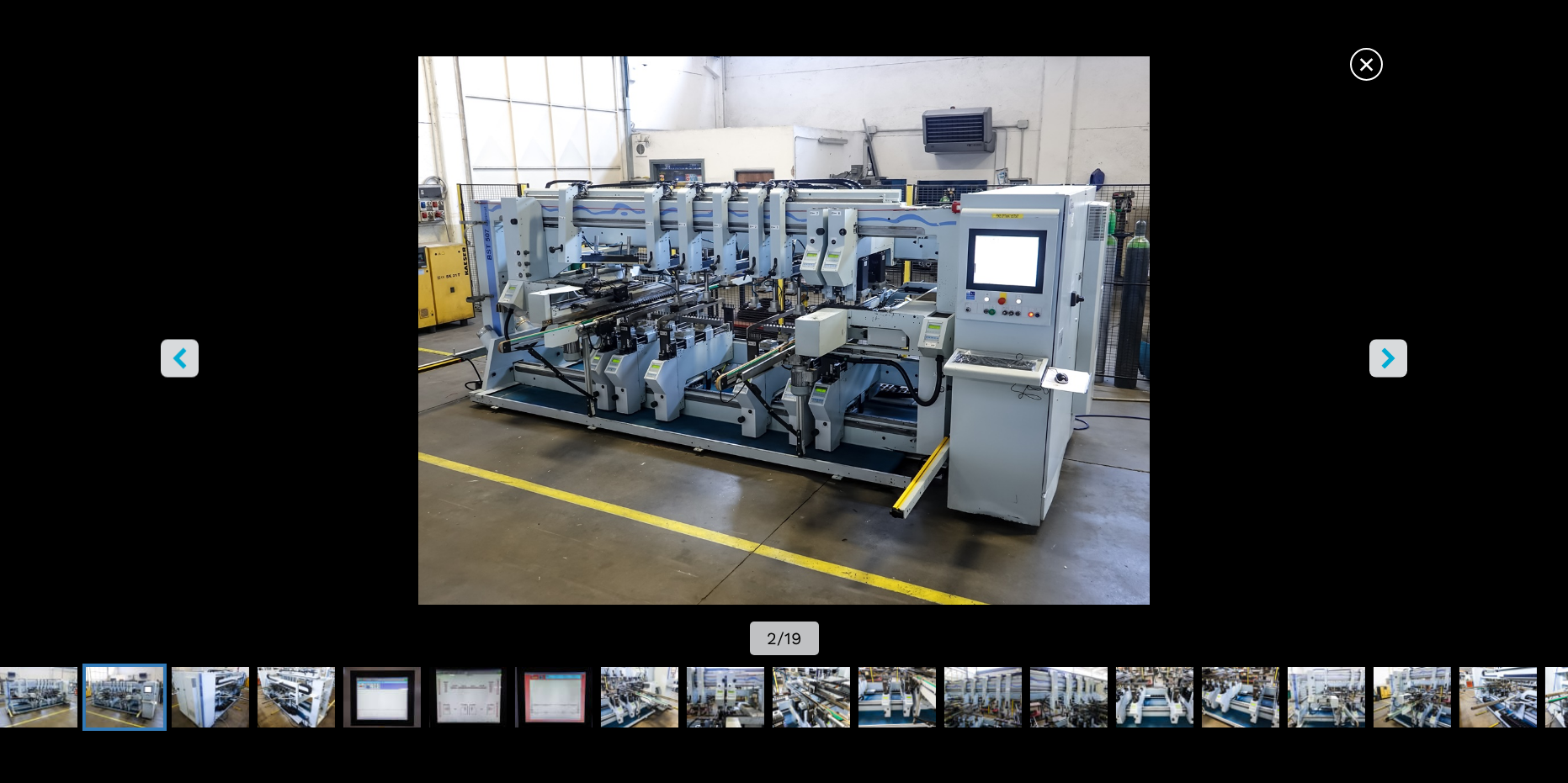
click at [178, 355] on icon "left-button" at bounding box center [180, 357] width 14 height 21
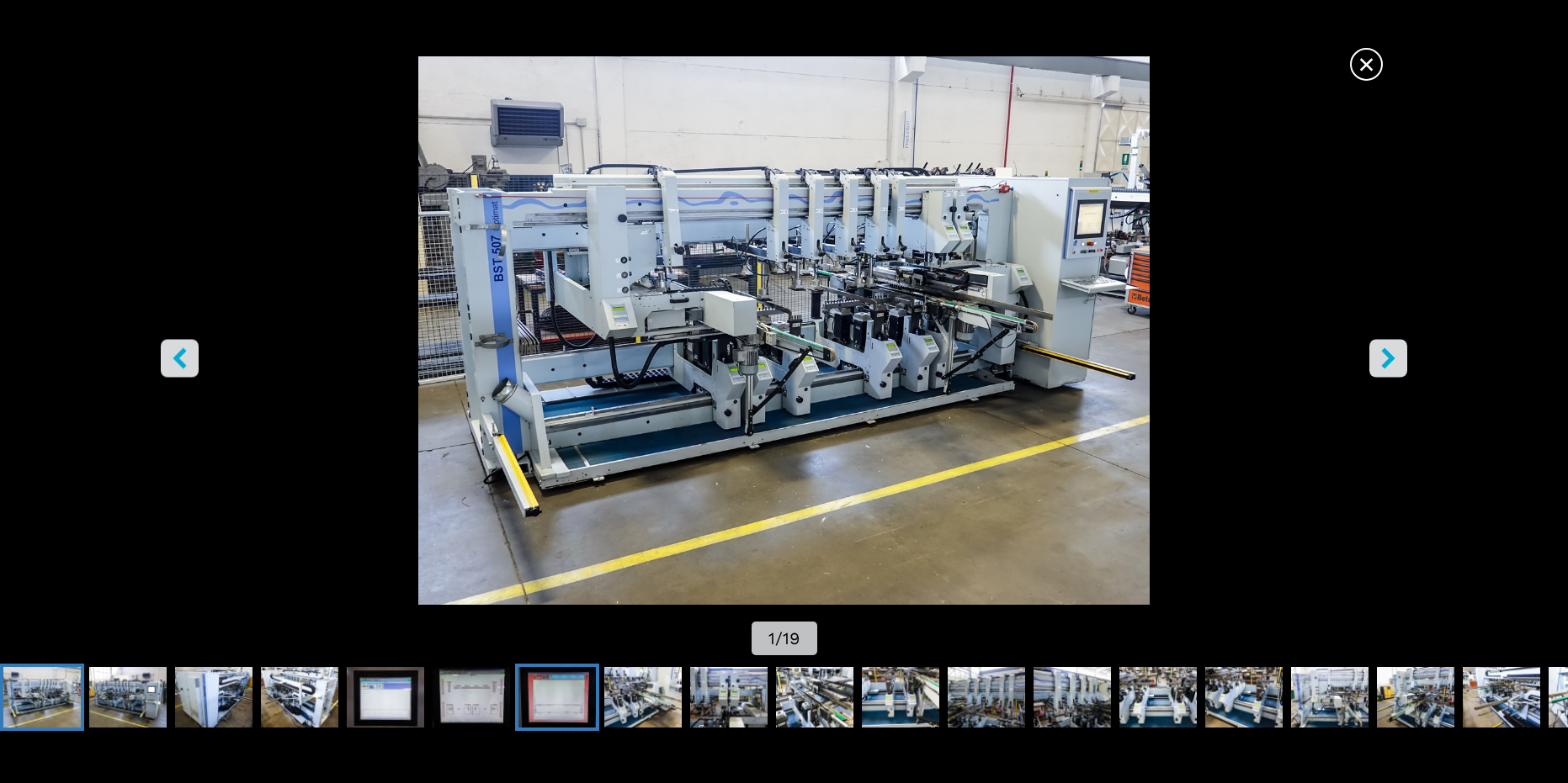
drag, startPoint x: 524, startPoint y: 689, endPoint x: 488, endPoint y: 687, distance: 36.1
click at [525, 689] on img "Go to Slide 7" at bounding box center [557, 698] width 78 height 61
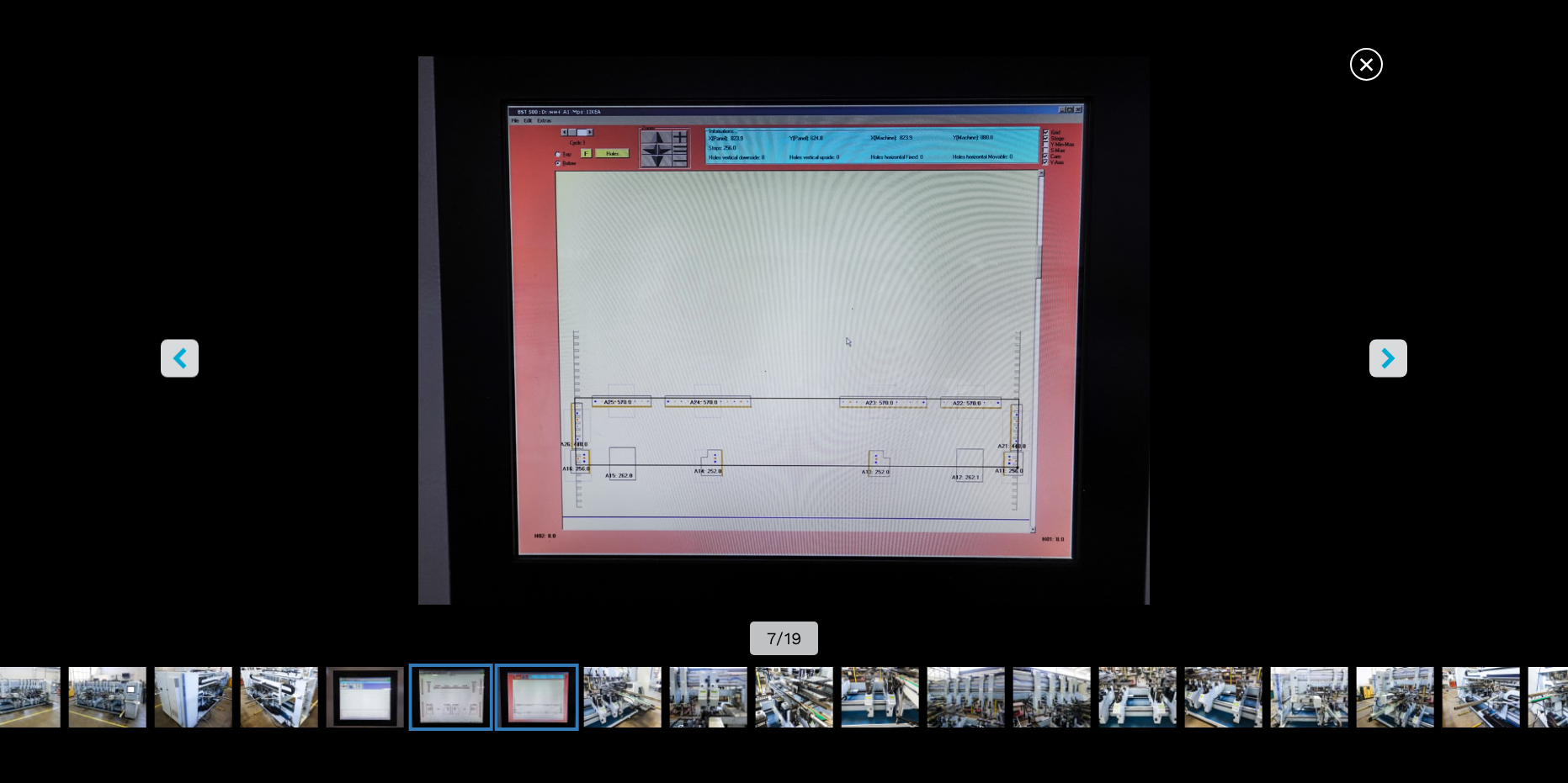
click at [472, 701] on img "Go to Slide 6" at bounding box center [452, 698] width 78 height 61
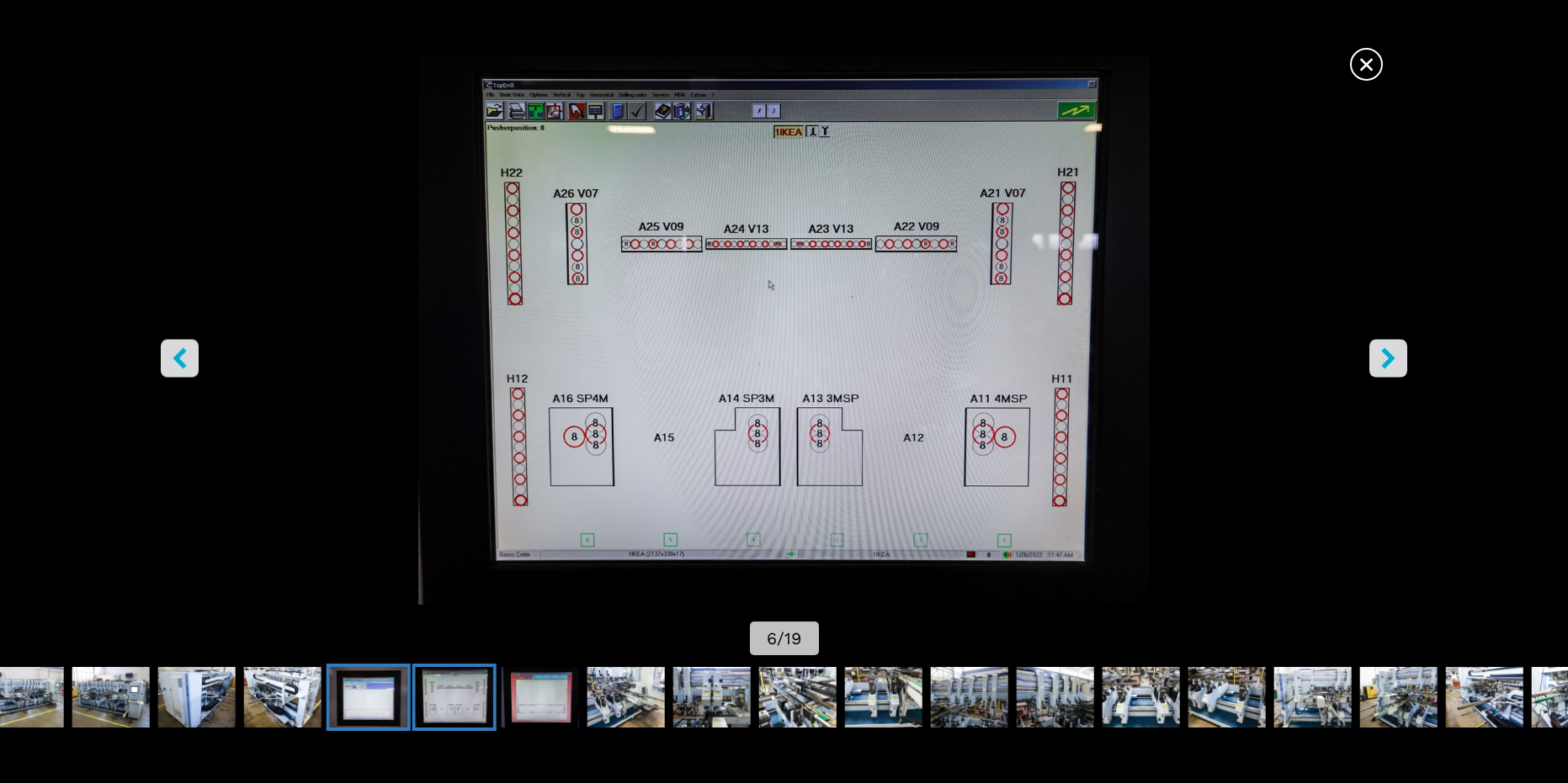
click at [368, 695] on img "Go to Slide 5" at bounding box center [368, 698] width 78 height 61
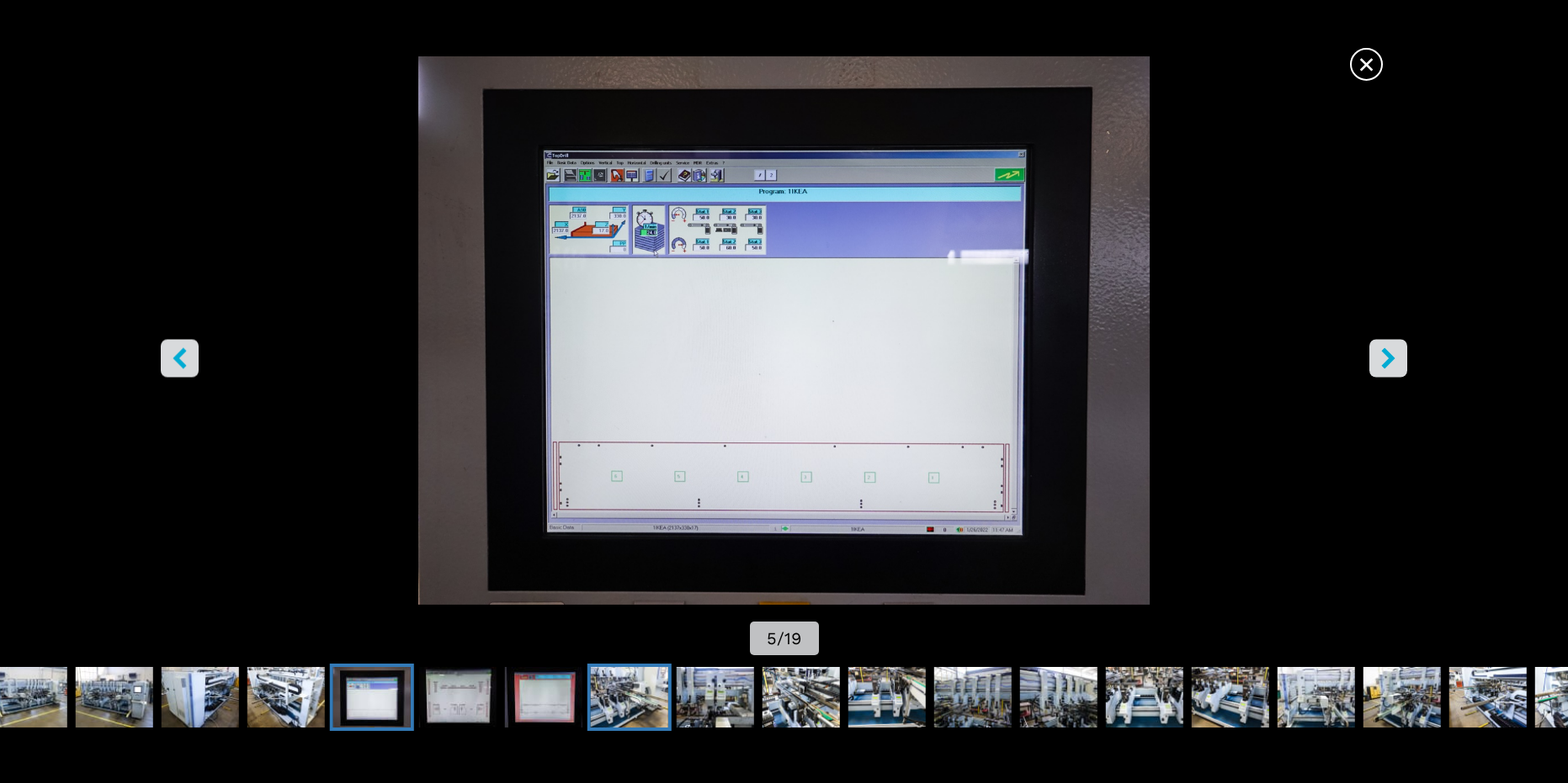
click at [645, 717] on img "Go to Slide 8" at bounding box center [630, 698] width 78 height 61
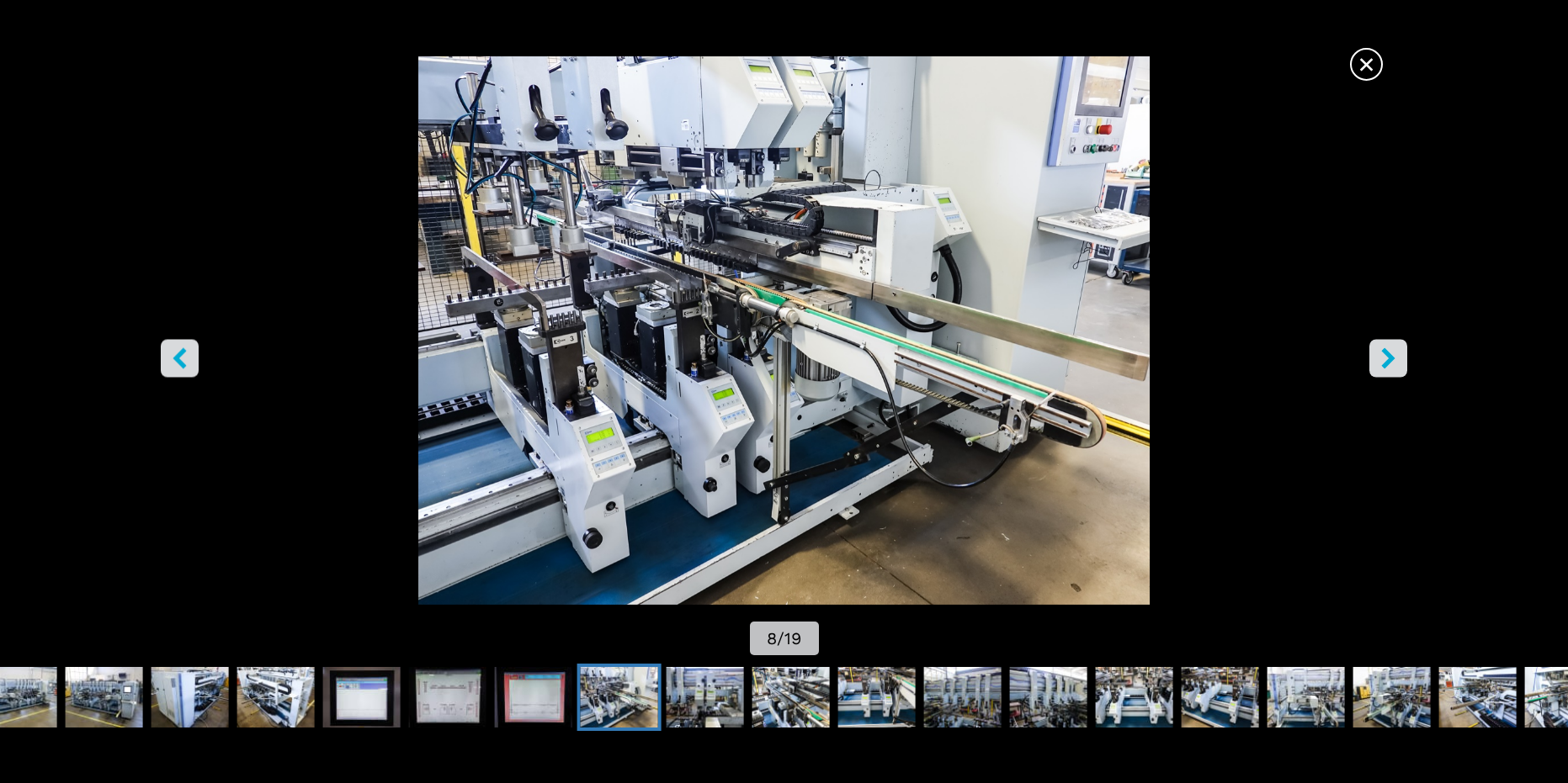
click at [1369, 53] on span "×" at bounding box center [1367, 61] width 30 height 30
